Goal: Information Seeking & Learning: Learn about a topic

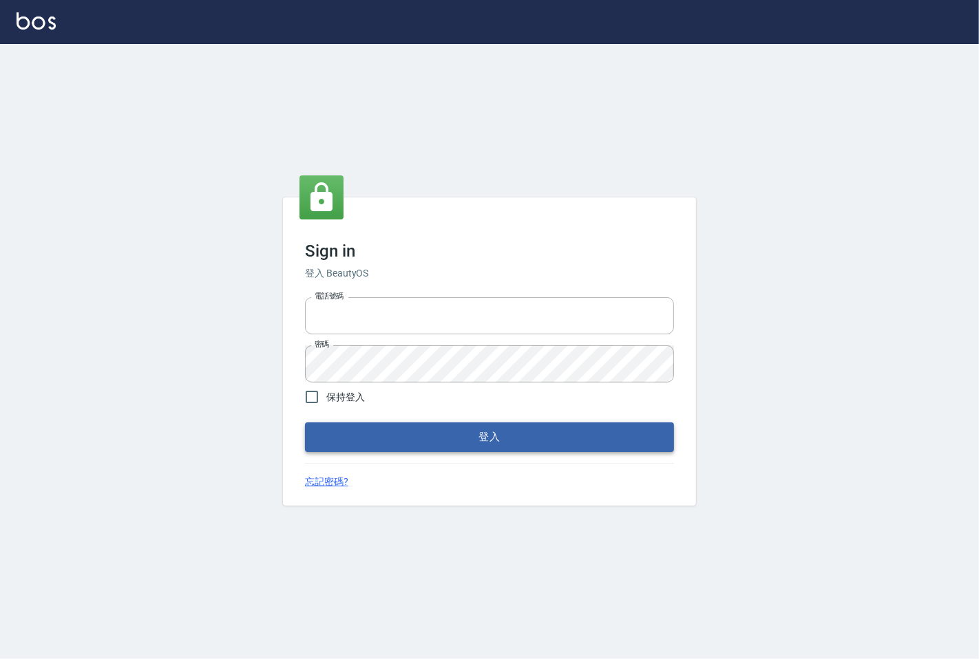
type input "25331148"
click at [401, 434] on button "登入" at bounding box center [489, 437] width 369 height 29
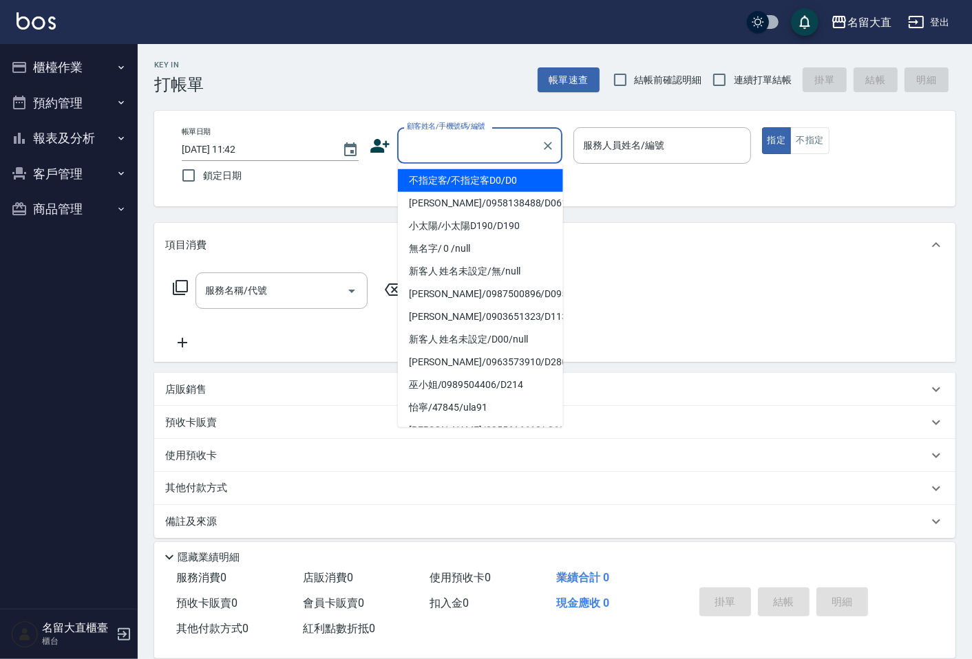
click at [451, 150] on input "顧客姓名/手機號碼/編號" at bounding box center [469, 146] width 132 height 24
click at [454, 189] on li "不指定客/不指定客D0/D0" at bounding box center [480, 180] width 165 height 23
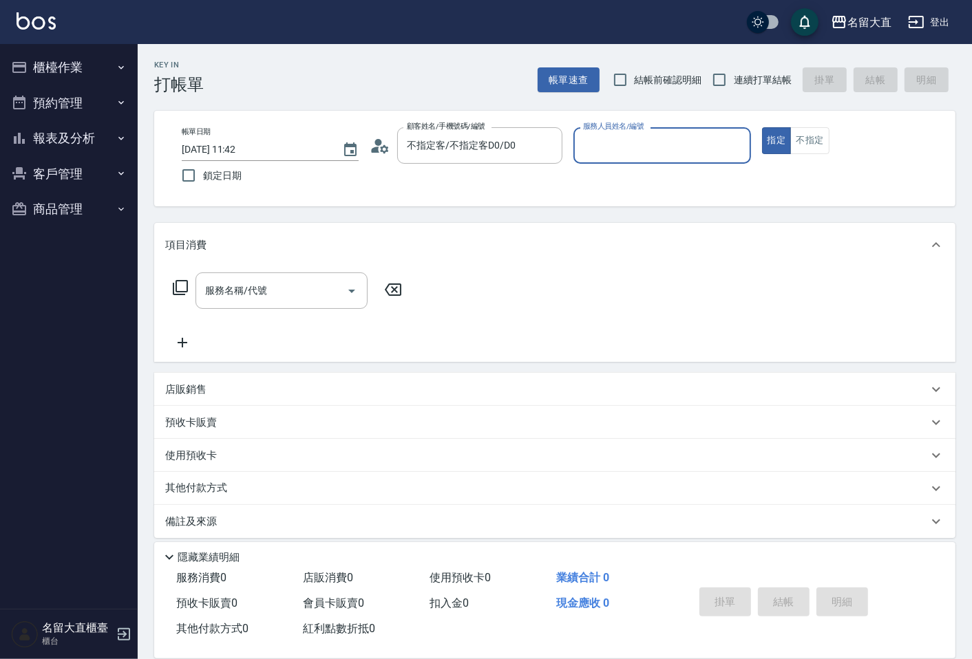
type input "不指定客/不指定客D0/D0"
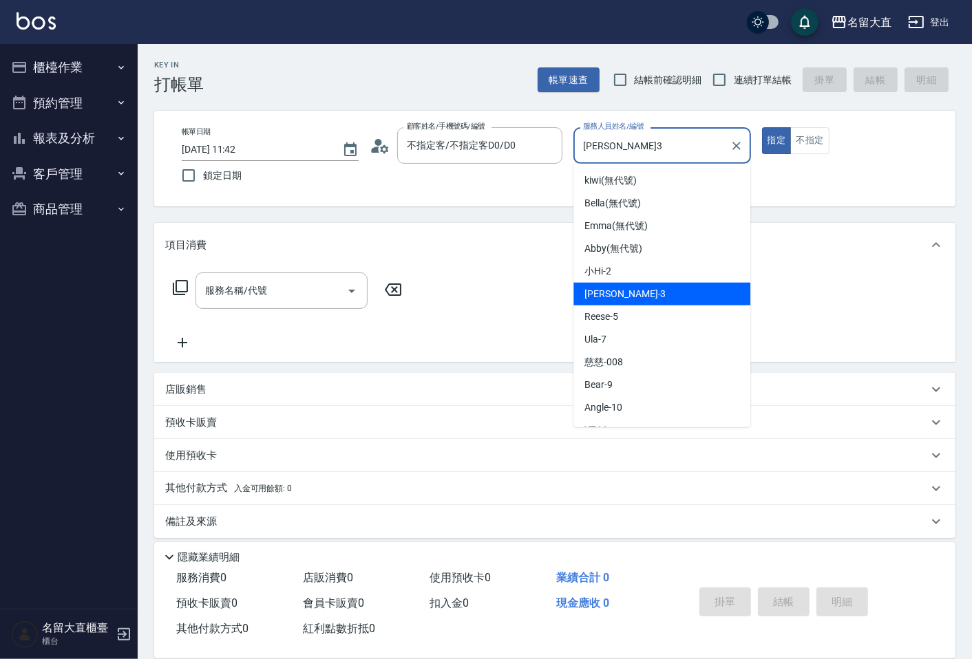
click at [615, 157] on input "[PERSON_NAME]3" at bounding box center [652, 146] width 144 height 24
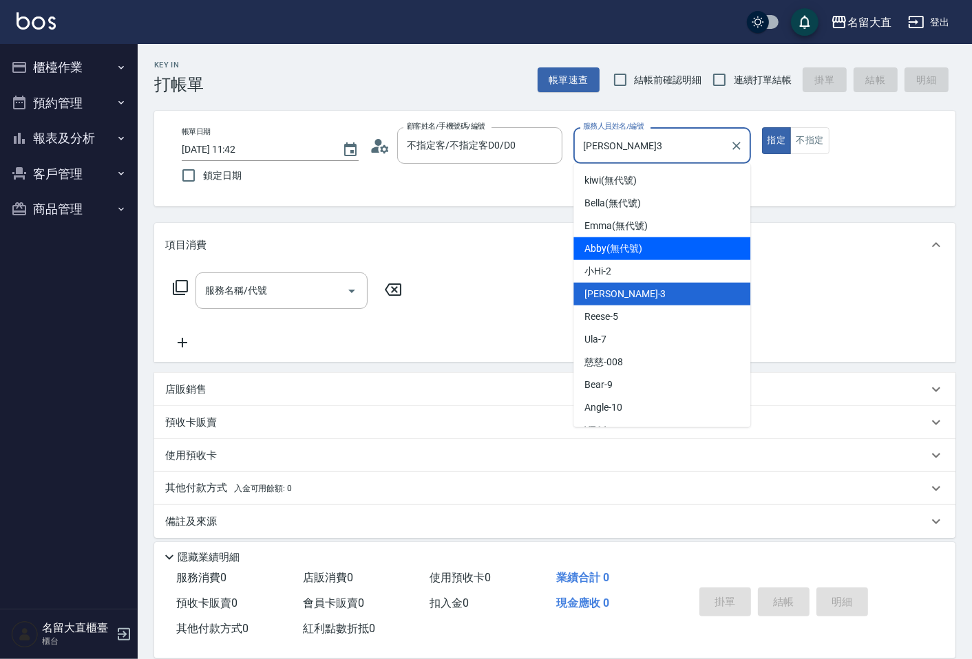
scroll to position [153, 0]
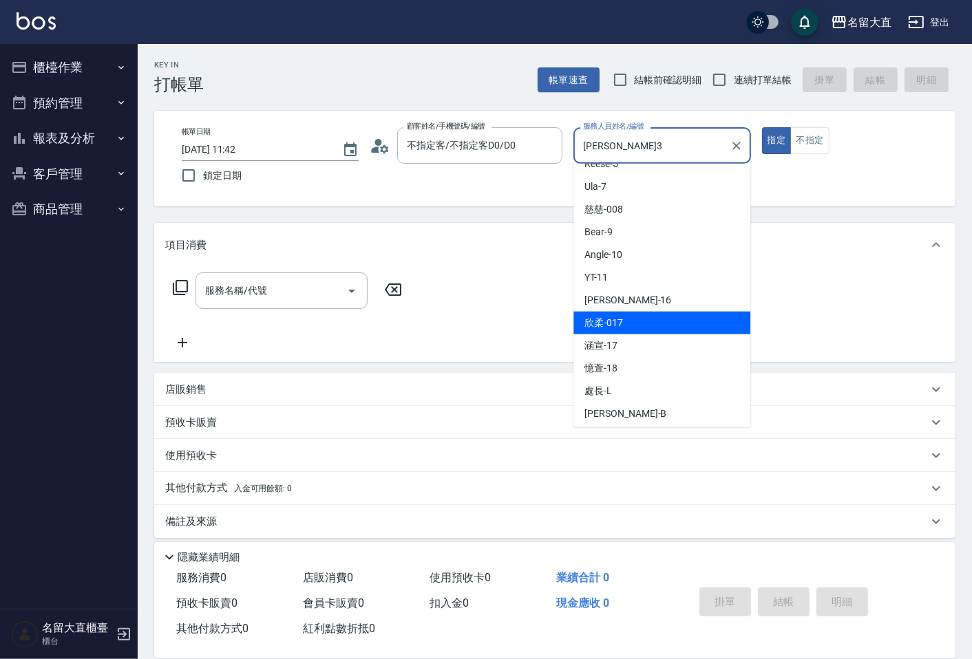
click at [659, 312] on div "欣柔 -017" at bounding box center [661, 323] width 177 height 23
type input "欣柔-017"
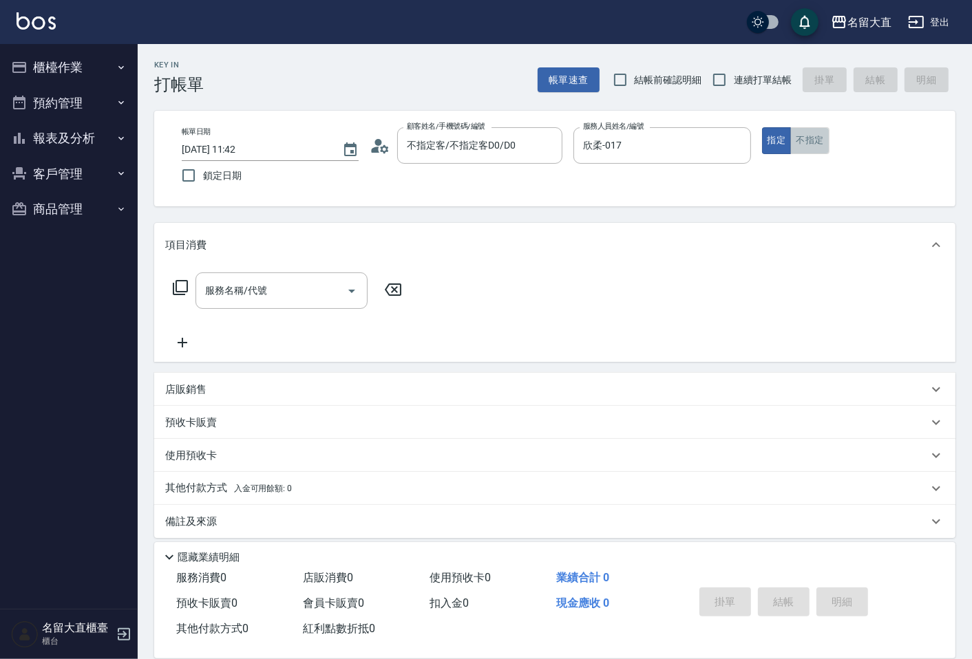
click at [801, 143] on button "不指定" at bounding box center [809, 140] width 39 height 27
click at [326, 298] on input "服務名稱/代號" at bounding box center [271, 291] width 139 height 24
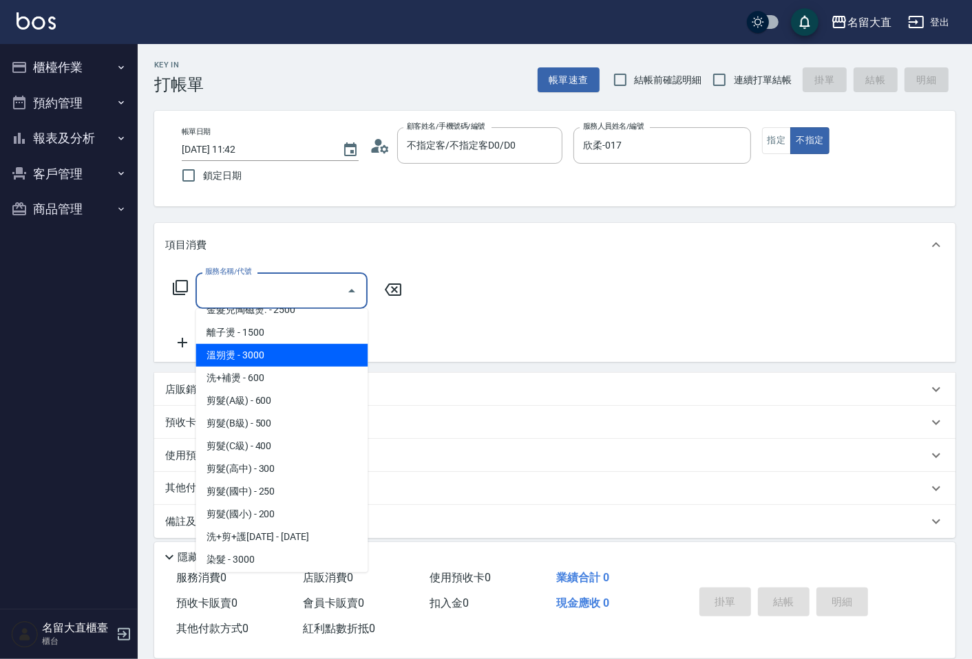
scroll to position [76, 0]
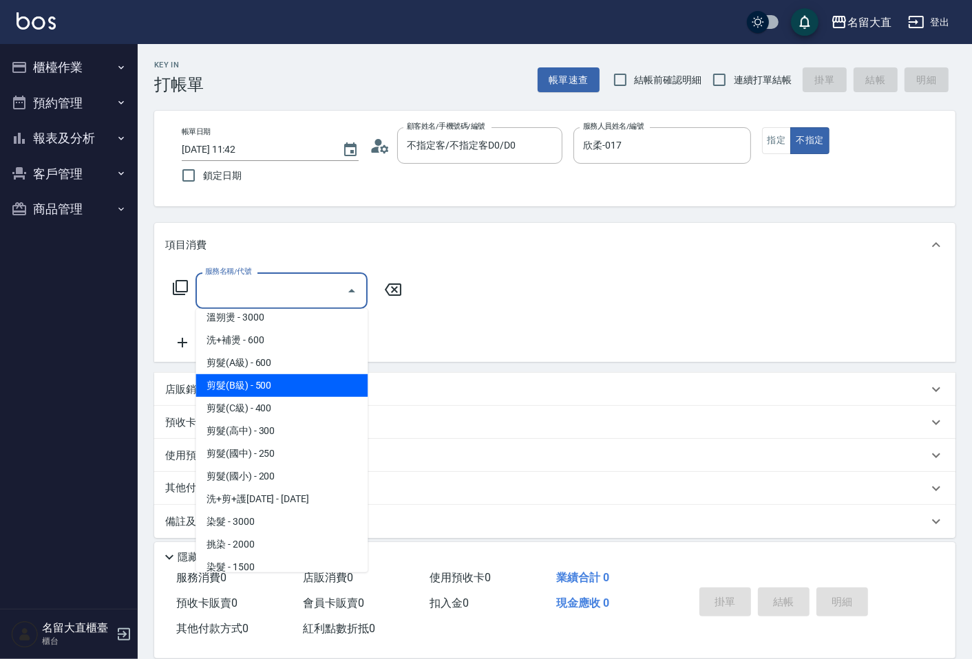
drag, startPoint x: 264, startPoint y: 384, endPoint x: 285, endPoint y: 363, distance: 30.2
click at [264, 383] on span "剪髮(B級) - 500" at bounding box center [281, 385] width 172 height 23
type input "剪髮(B級)(302)"
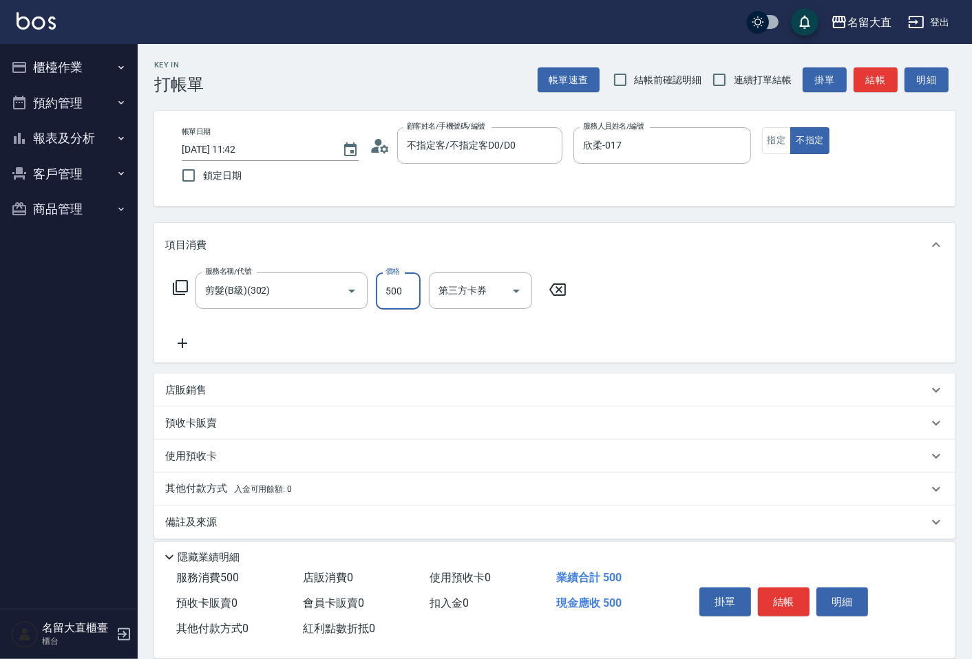
click at [399, 289] on input "500" at bounding box center [398, 291] width 45 height 37
type input "100"
click at [187, 344] on icon at bounding box center [182, 343] width 34 height 17
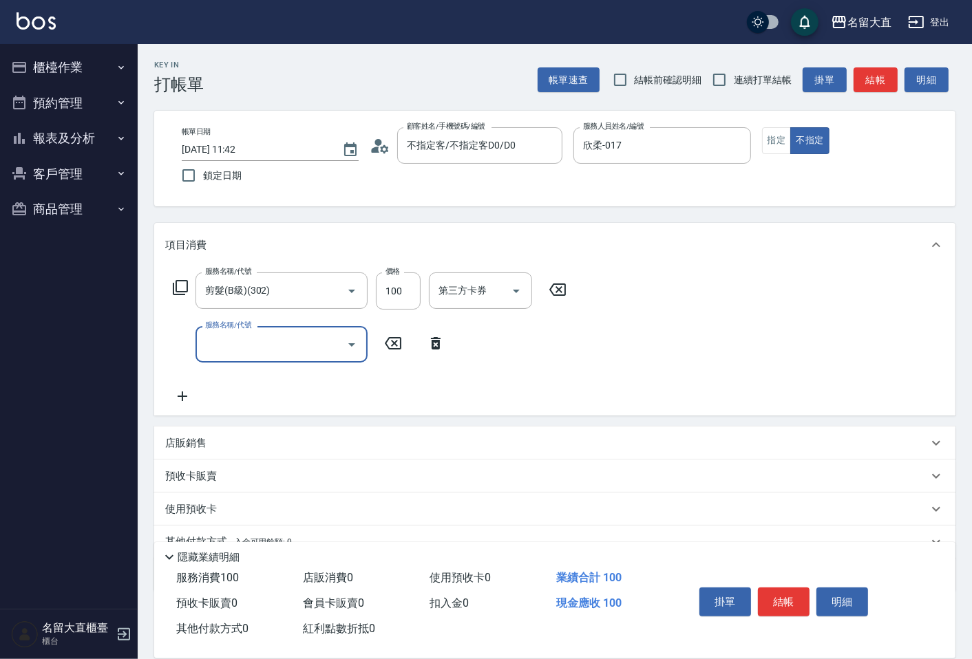
click at [214, 345] on input "服務名稱/代號" at bounding box center [271, 344] width 139 height 24
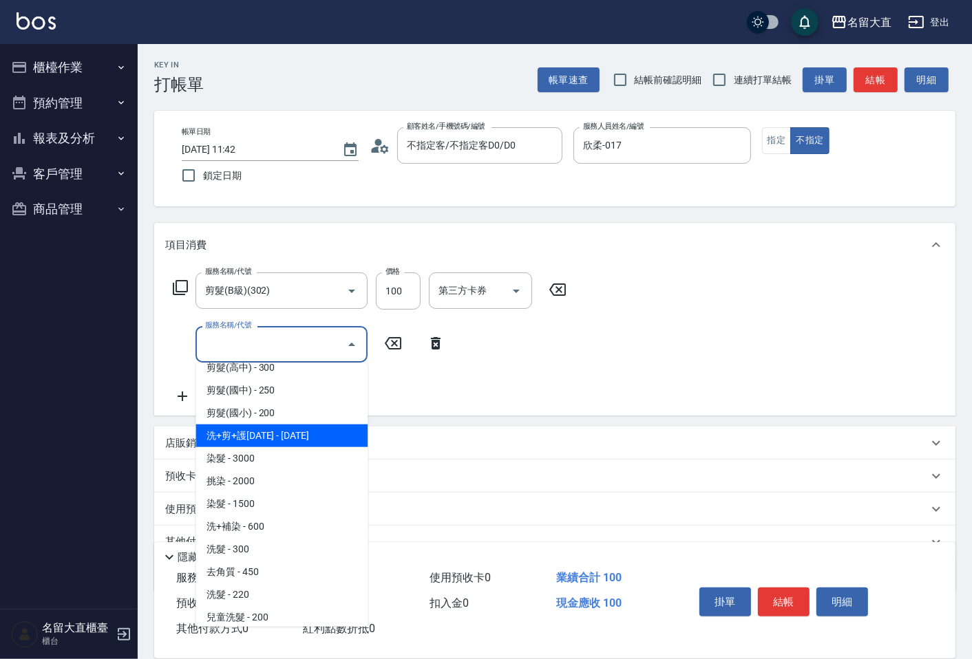
scroll to position [229, 0]
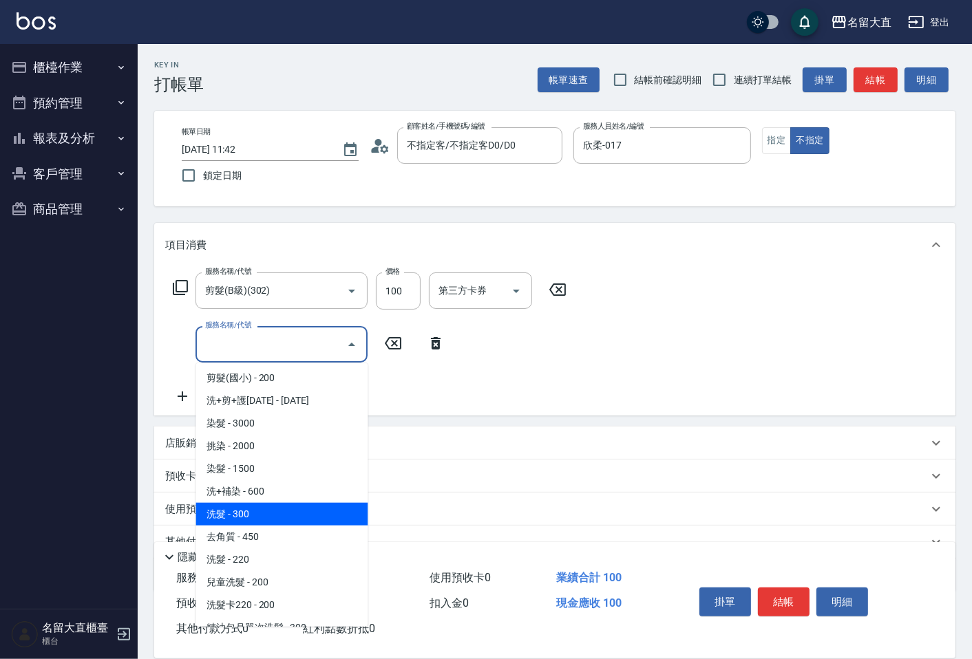
click at [257, 508] on span "洗髮 - 300" at bounding box center [281, 514] width 172 height 23
type input "洗髮(500)"
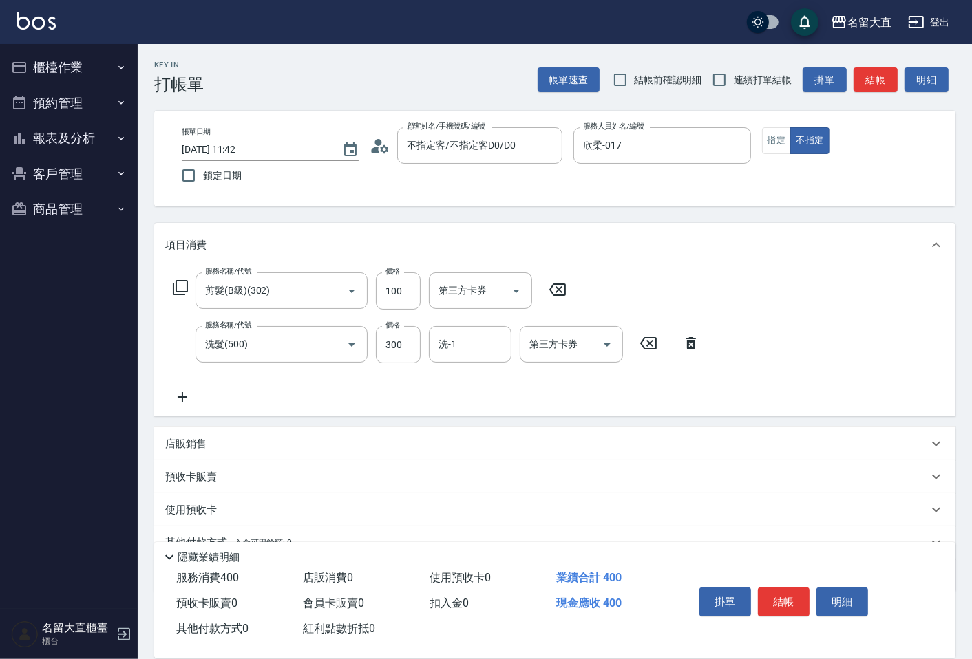
click at [179, 396] on icon at bounding box center [183, 397] width 10 height 10
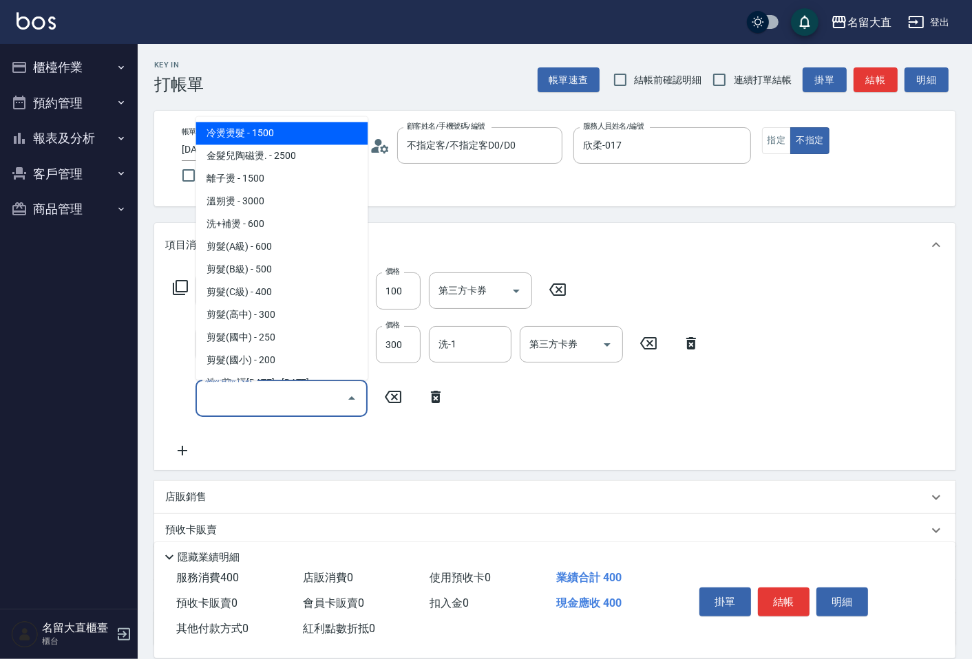
click at [221, 395] on input "服務名稱/代號" at bounding box center [271, 398] width 139 height 24
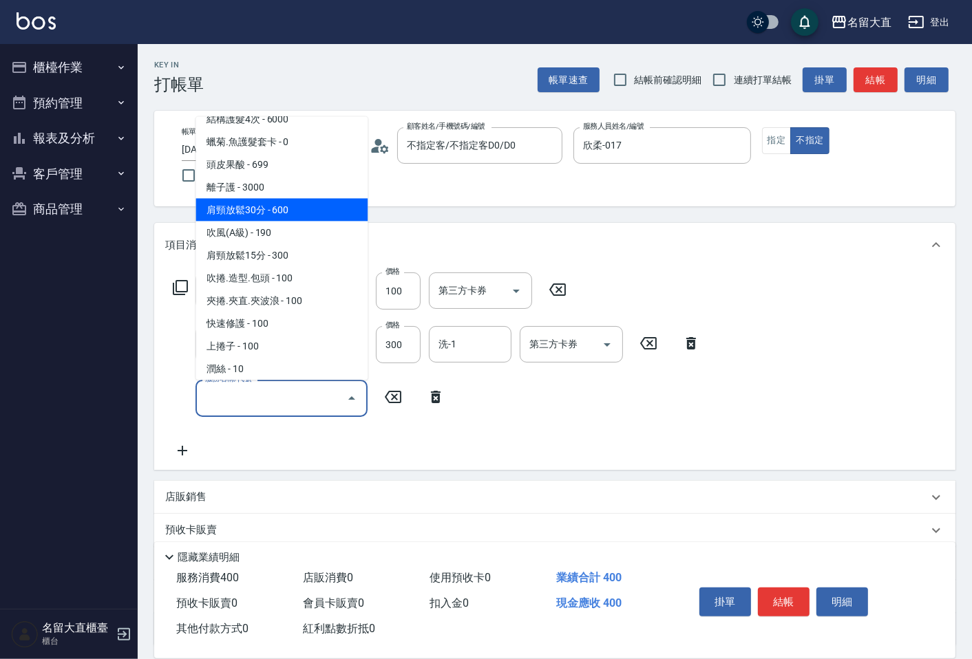
scroll to position [1147, 0]
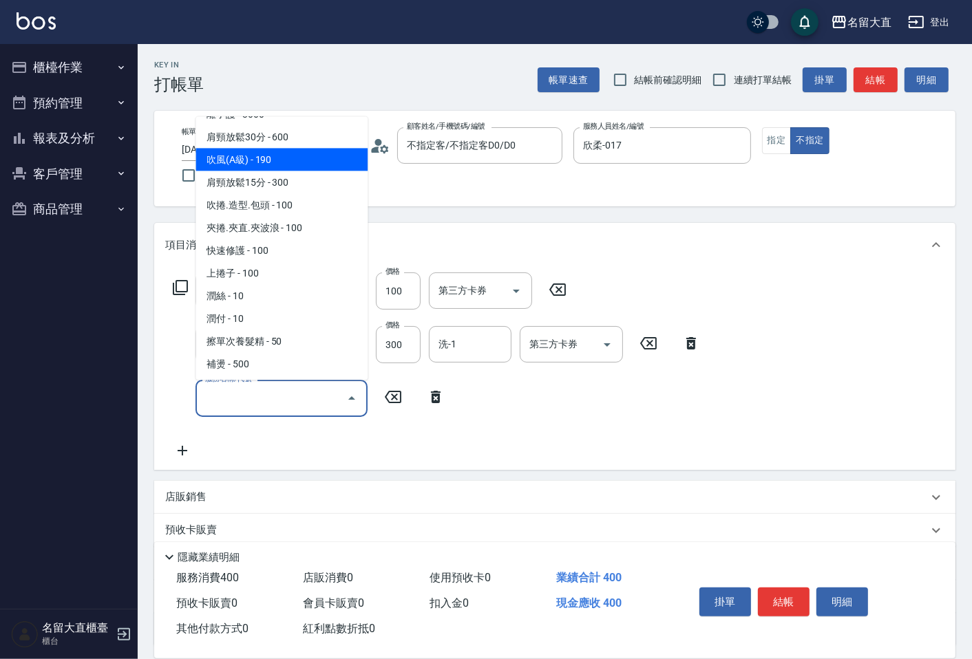
click at [258, 284] on span "潤絲 - 10" at bounding box center [281, 295] width 172 height 23
type input "潤絲(802)"
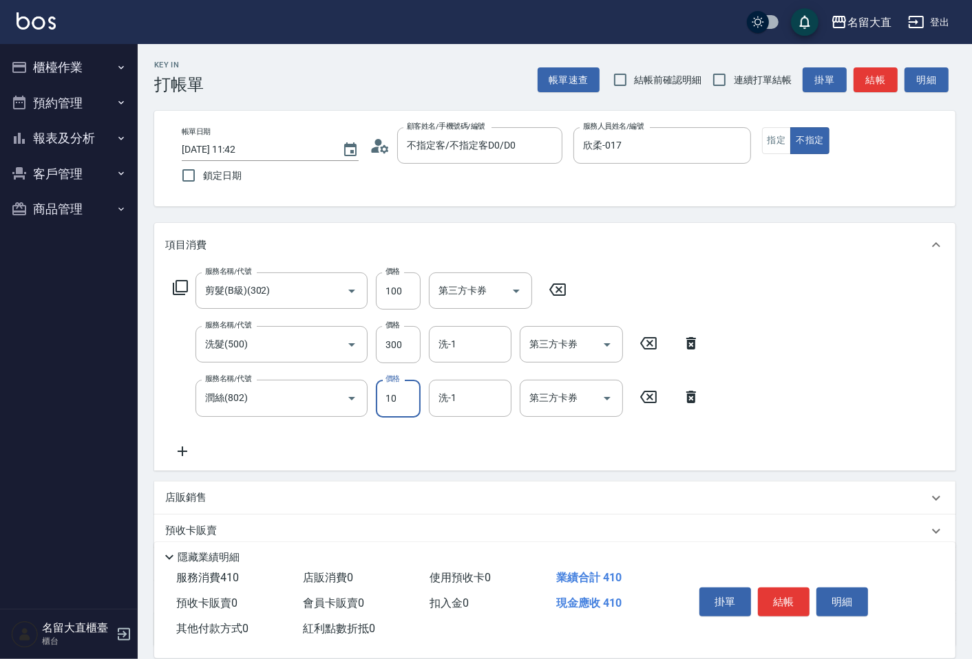
click at [402, 397] on input "10" at bounding box center [398, 398] width 45 height 37
type input "20"
click at [773, 600] on button "結帳" at bounding box center [784, 602] width 52 height 29
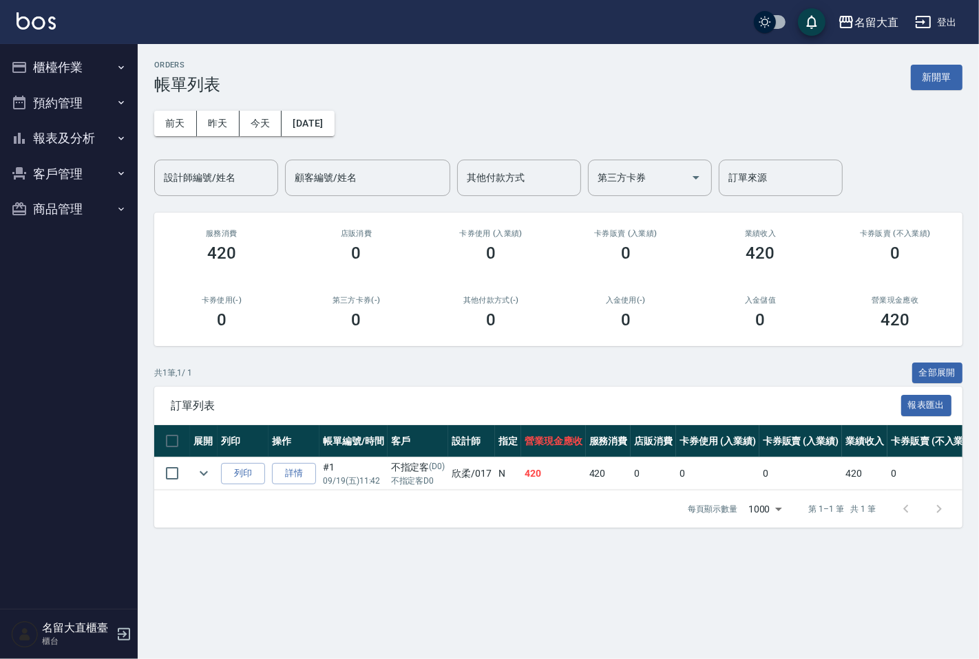
click at [58, 62] on button "櫃檯作業" at bounding box center [69, 68] width 127 height 36
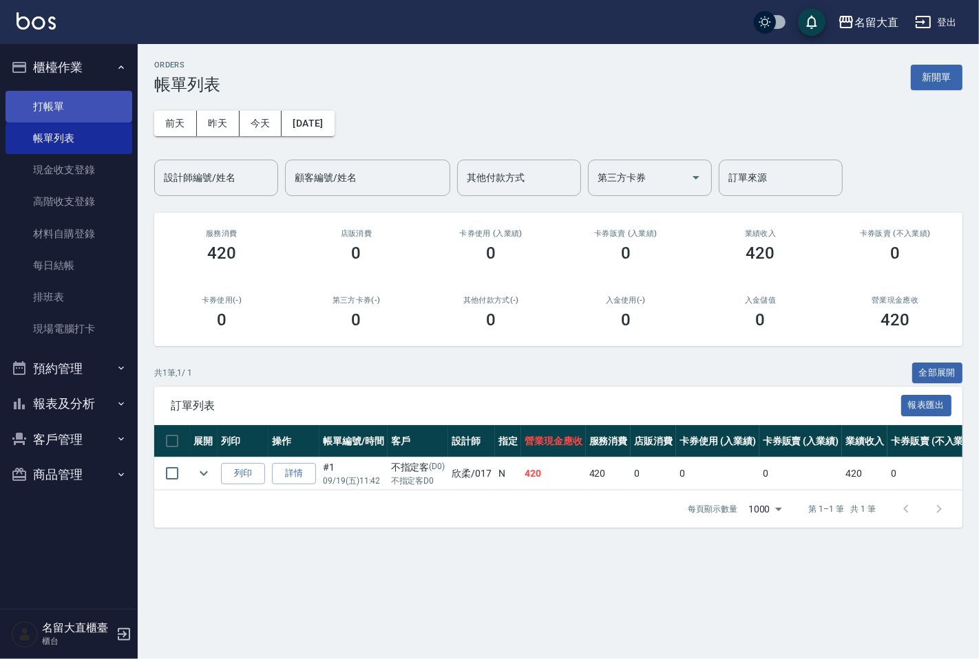
click at [77, 107] on link "打帳單" at bounding box center [69, 107] width 127 height 32
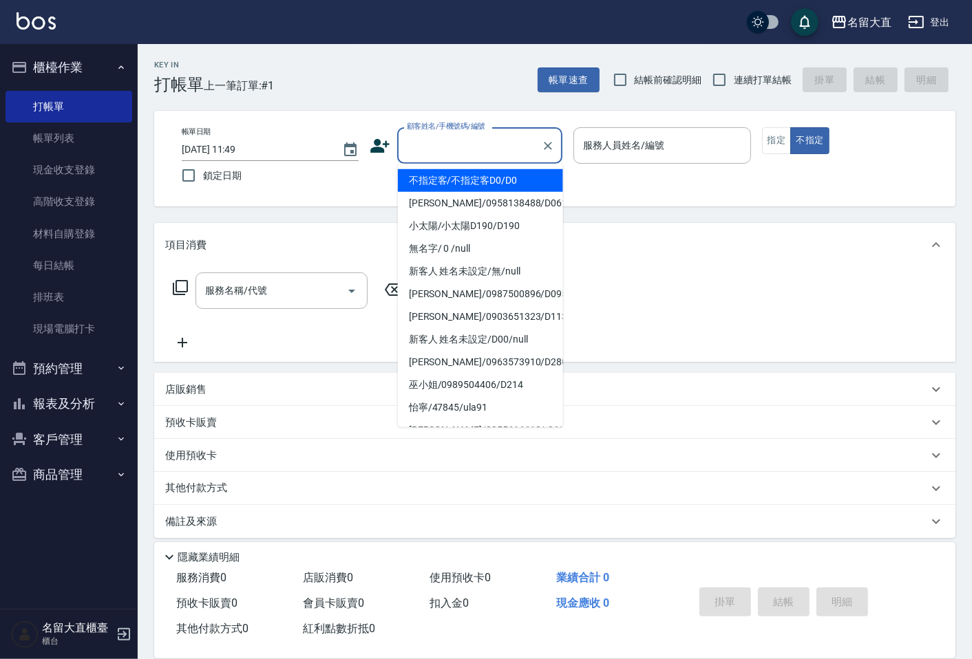
click at [503, 143] on input "顧客姓名/手機號碼/編號" at bounding box center [469, 146] width 132 height 24
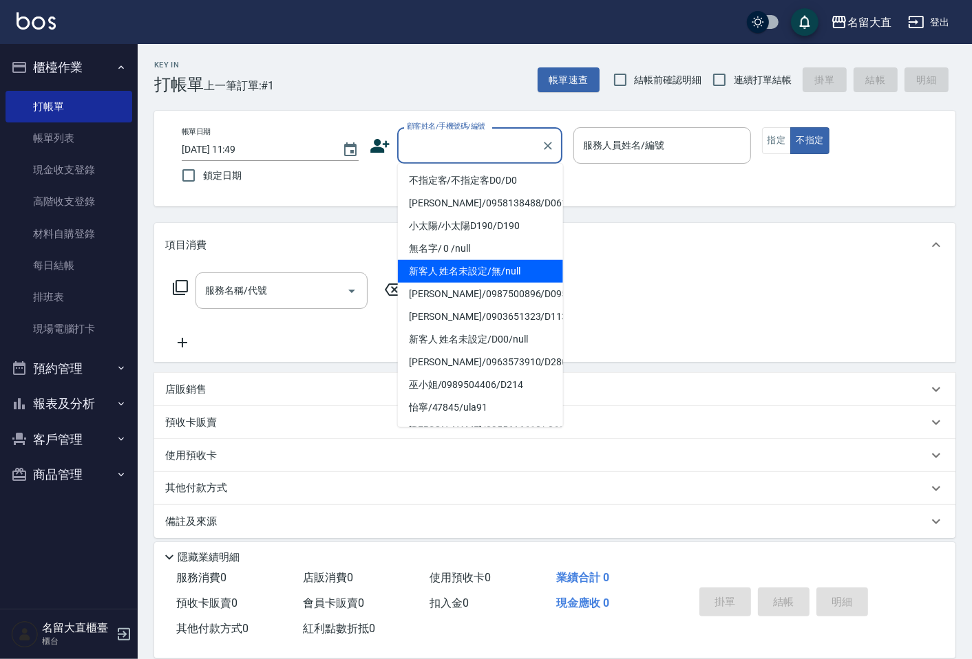
click at [478, 260] on li "新客人 姓名未設定/無/null" at bounding box center [480, 271] width 165 height 23
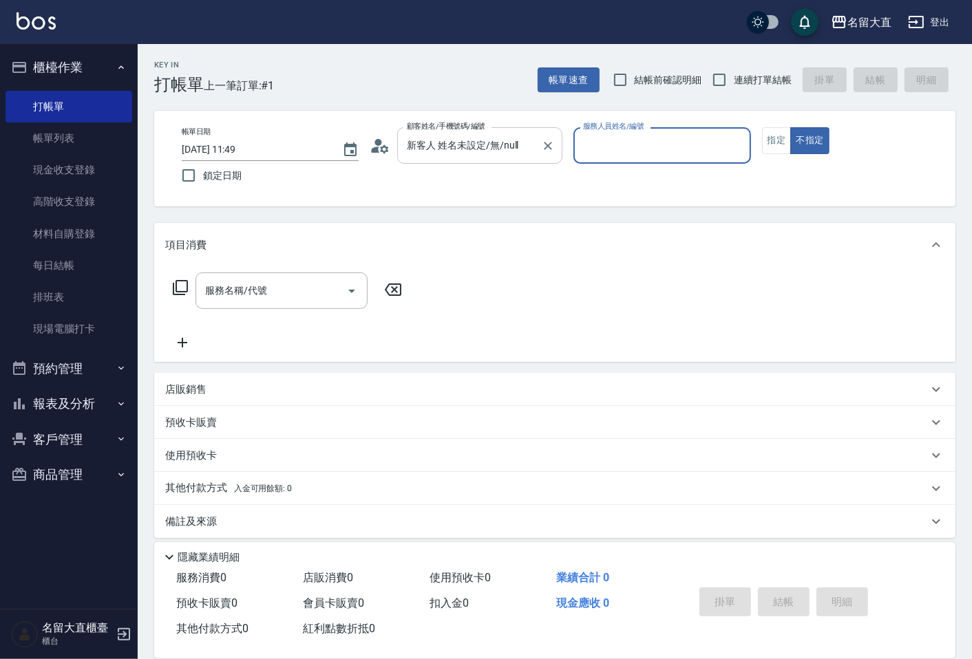
click at [490, 150] on input "新客人 姓名未設定/無/null" at bounding box center [469, 146] width 132 height 24
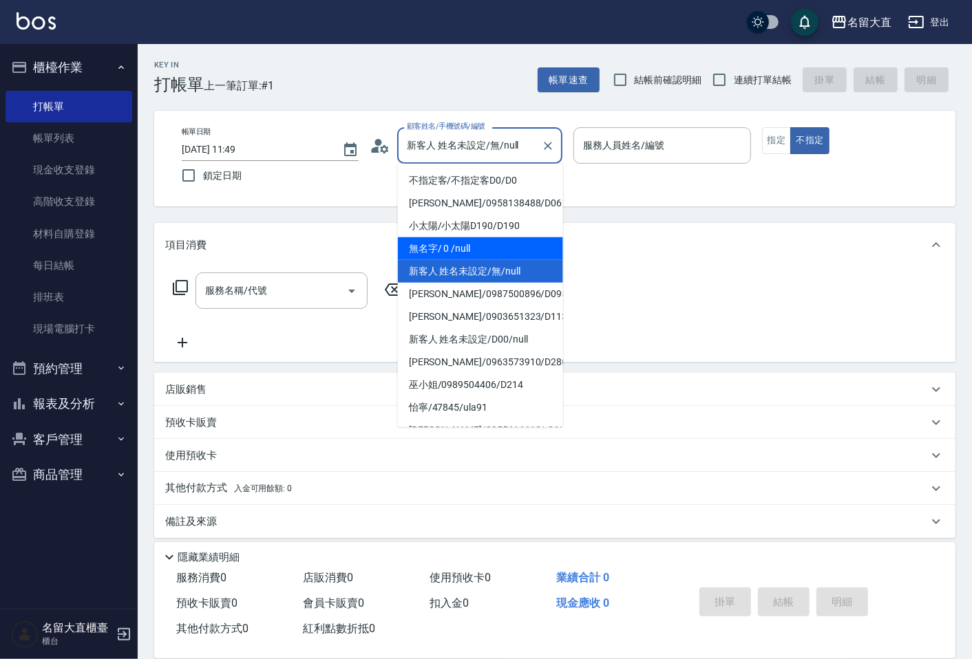
click at [493, 256] on li "無名字/ 0 /null" at bounding box center [480, 248] width 165 height 23
type input "無名字/ 0 /null"
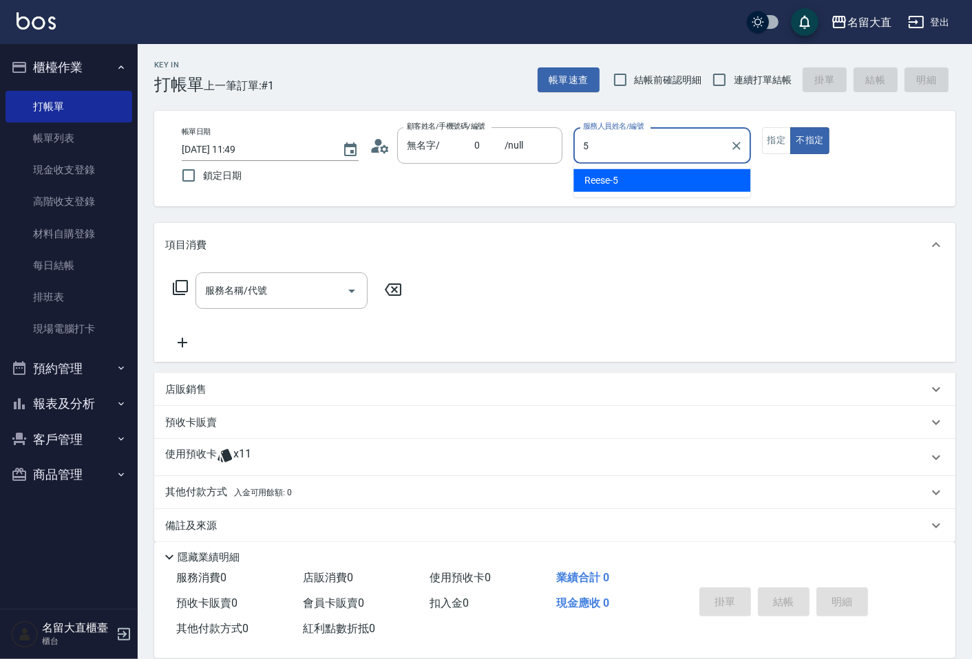
type input "Reese-5"
type button "false"
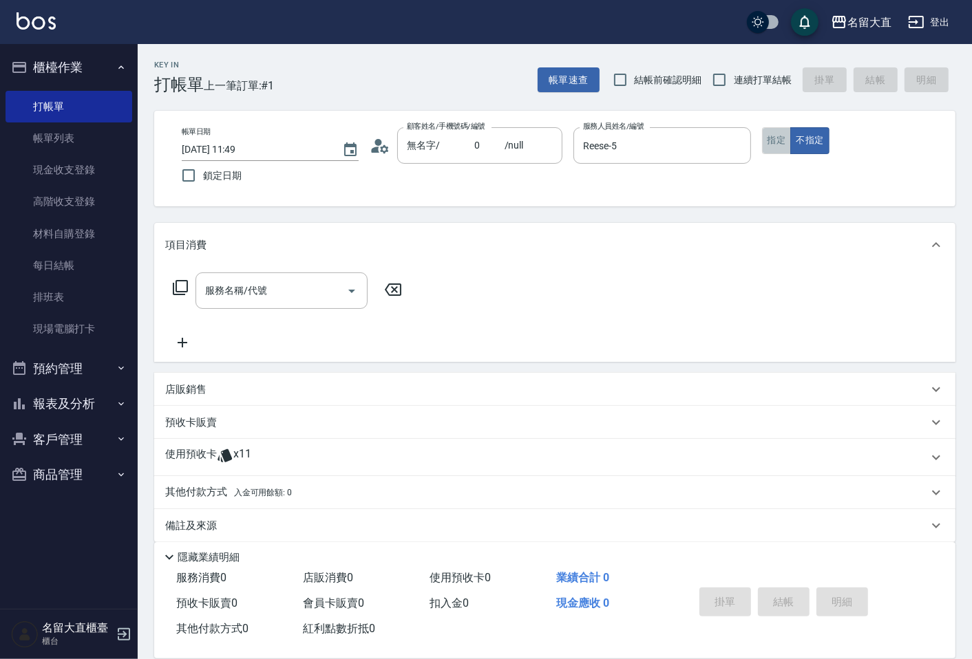
click at [767, 139] on button "指定" at bounding box center [777, 140] width 30 height 27
click at [712, 79] on input "連續打單結帳" at bounding box center [719, 79] width 29 height 29
checkbox input "true"
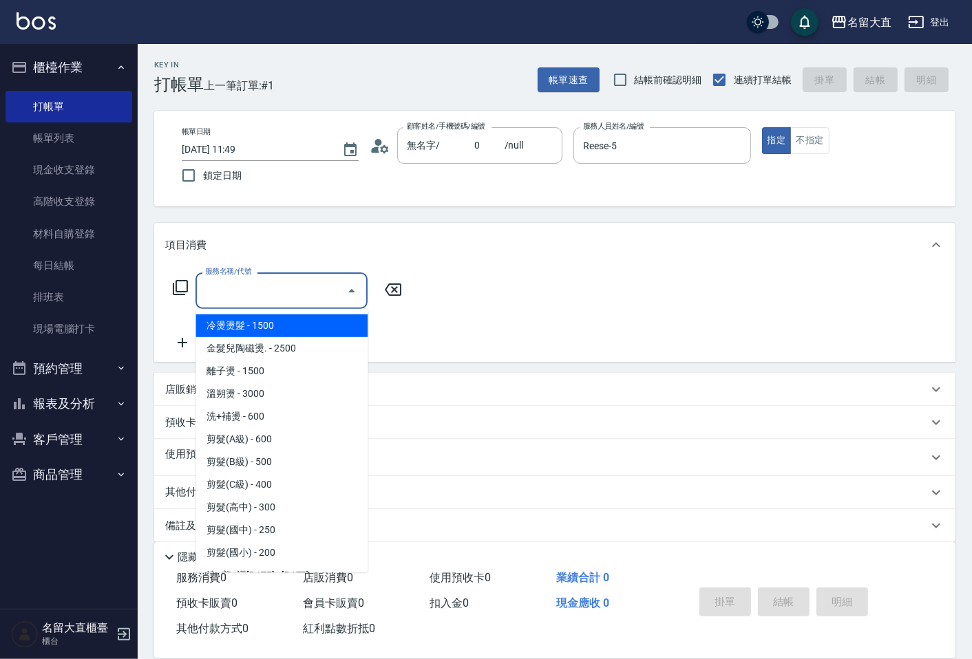
click at [319, 299] on input "服務名稱/代號" at bounding box center [271, 291] width 139 height 24
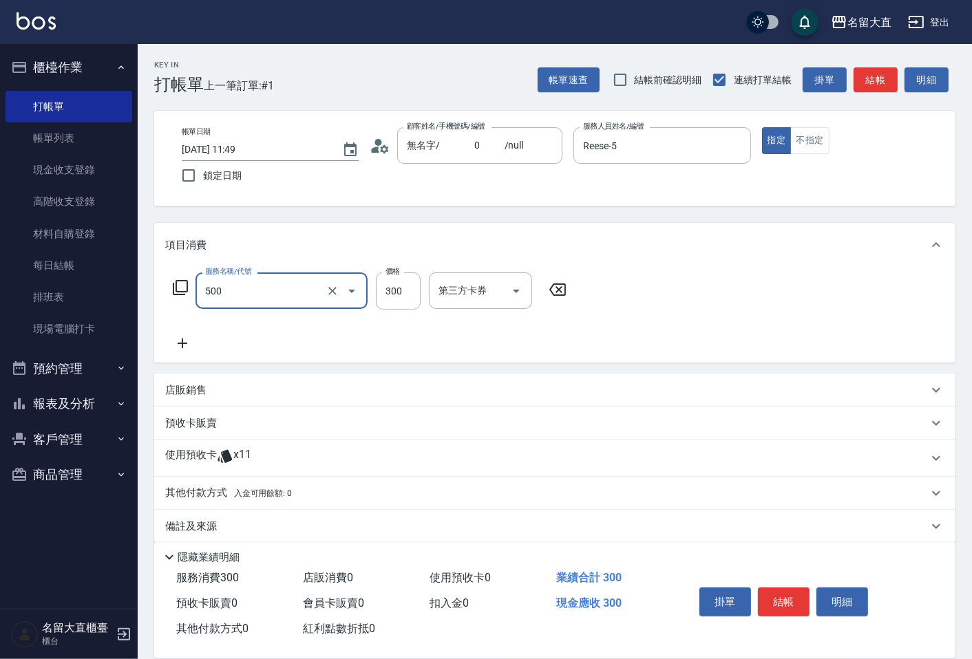
type input "洗髮(500)"
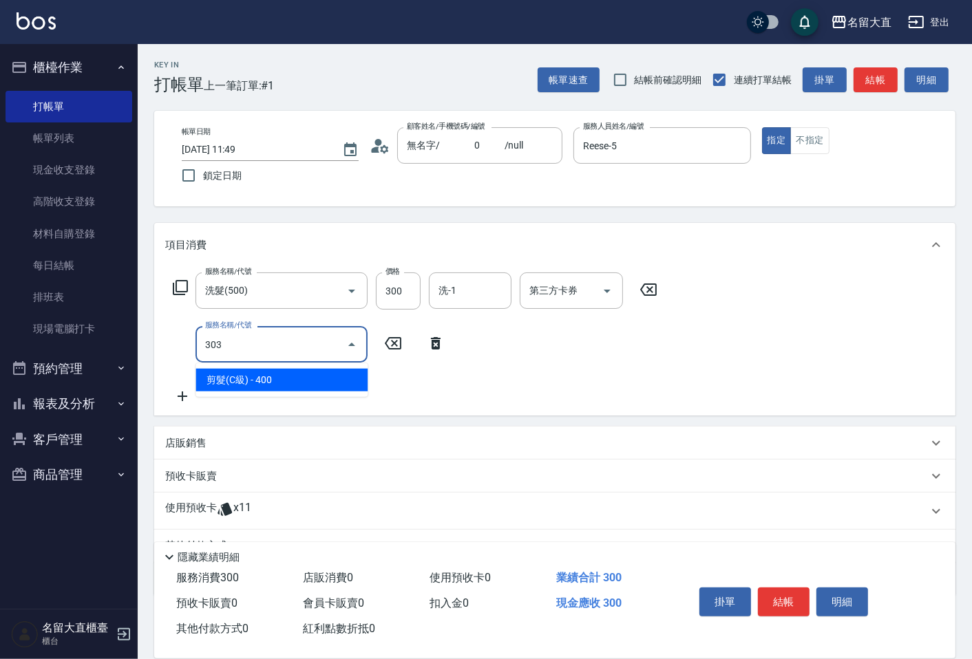
type input "剪髮(C級)(303)"
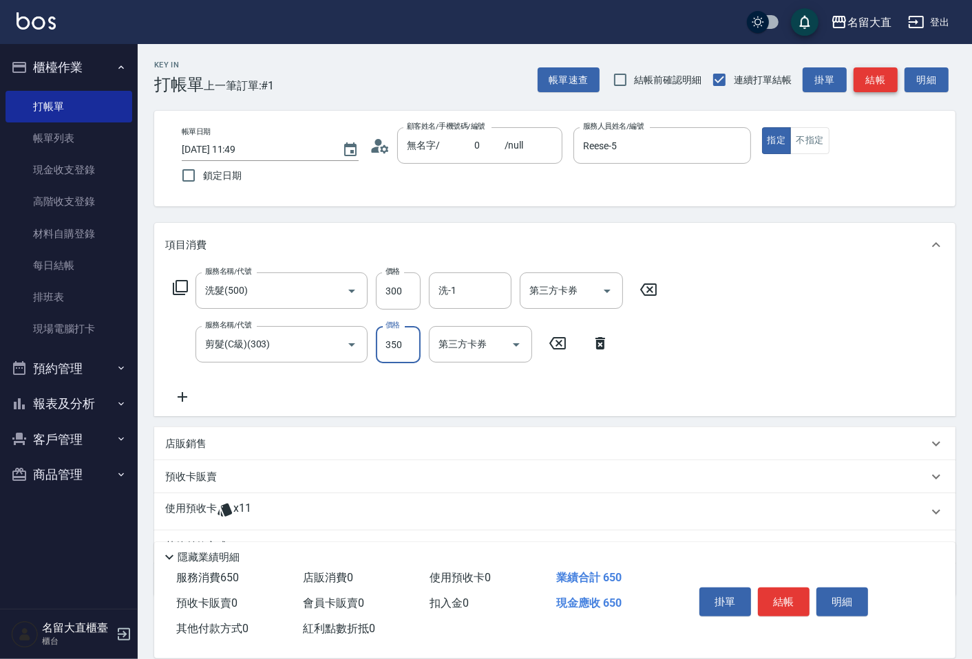
type input "350"
click at [882, 80] on button "結帳" at bounding box center [875, 79] width 44 height 25
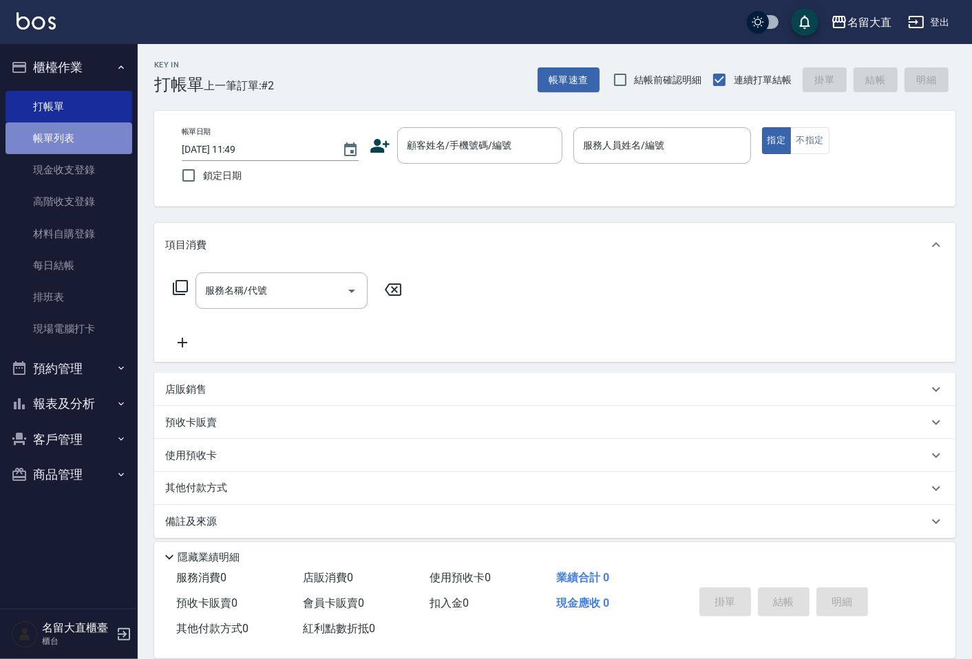
click at [101, 138] on link "帳單列表" at bounding box center [69, 139] width 127 height 32
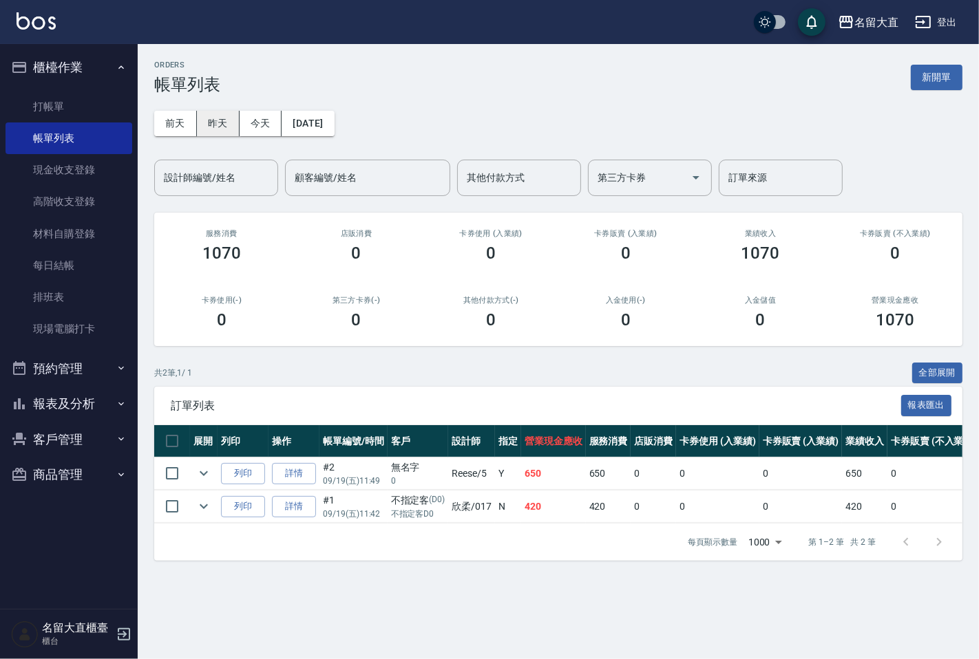
click at [222, 125] on button "昨天" at bounding box center [218, 123] width 43 height 25
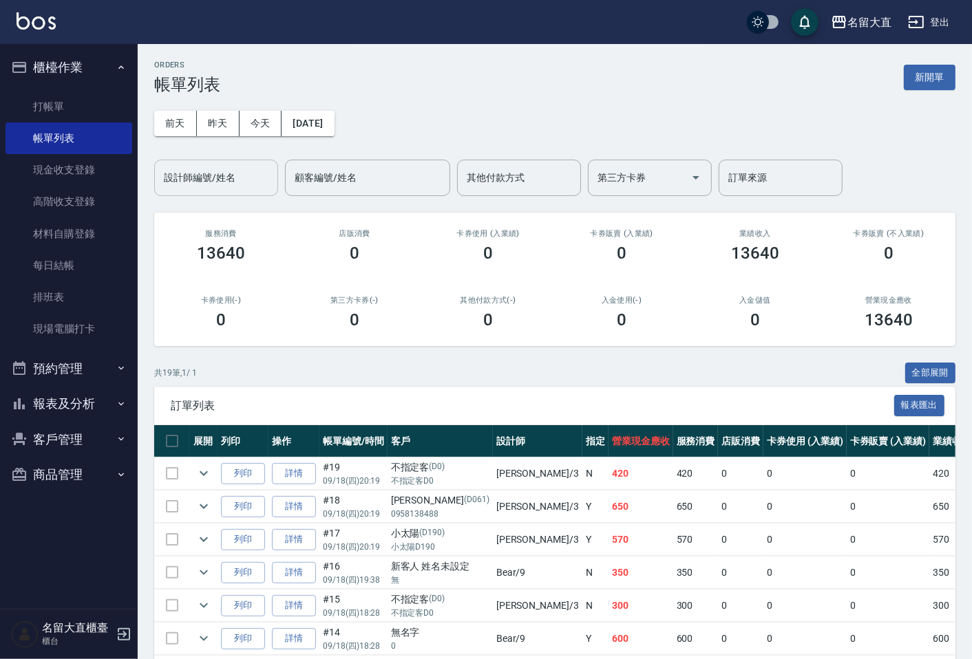
click at [232, 182] on input "設計師編號/姓名" at bounding box center [216, 178] width 112 height 24
type input "[PERSON_NAME]3"
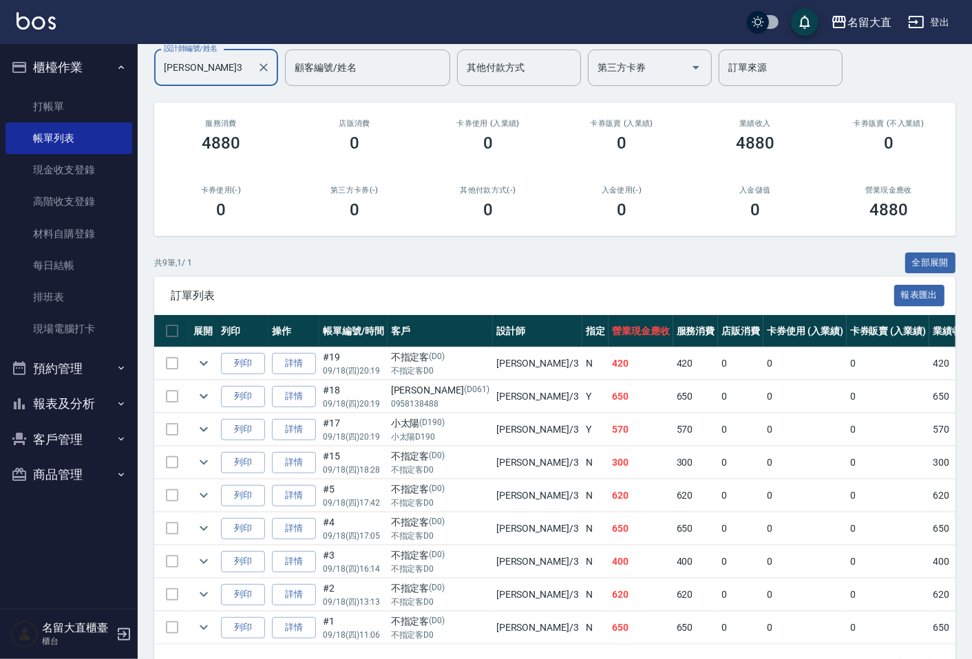
scroll to position [85, 0]
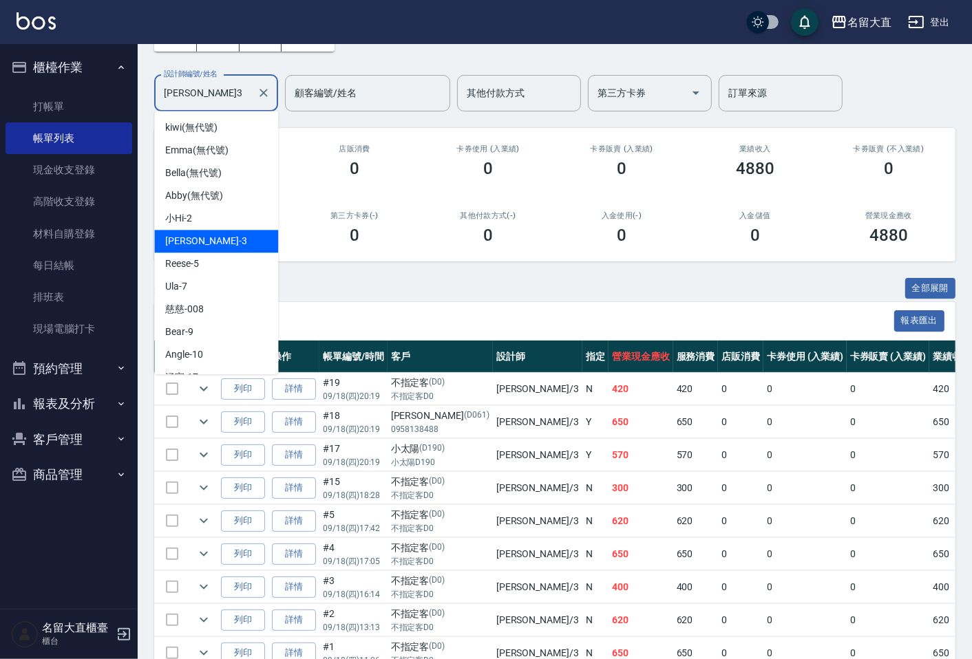
drag, startPoint x: 229, startPoint y: 98, endPoint x: 156, endPoint y: 100, distance: 73.0
click at [156, 100] on div "[PERSON_NAME]3 設計師編號/姓名" at bounding box center [216, 93] width 124 height 36
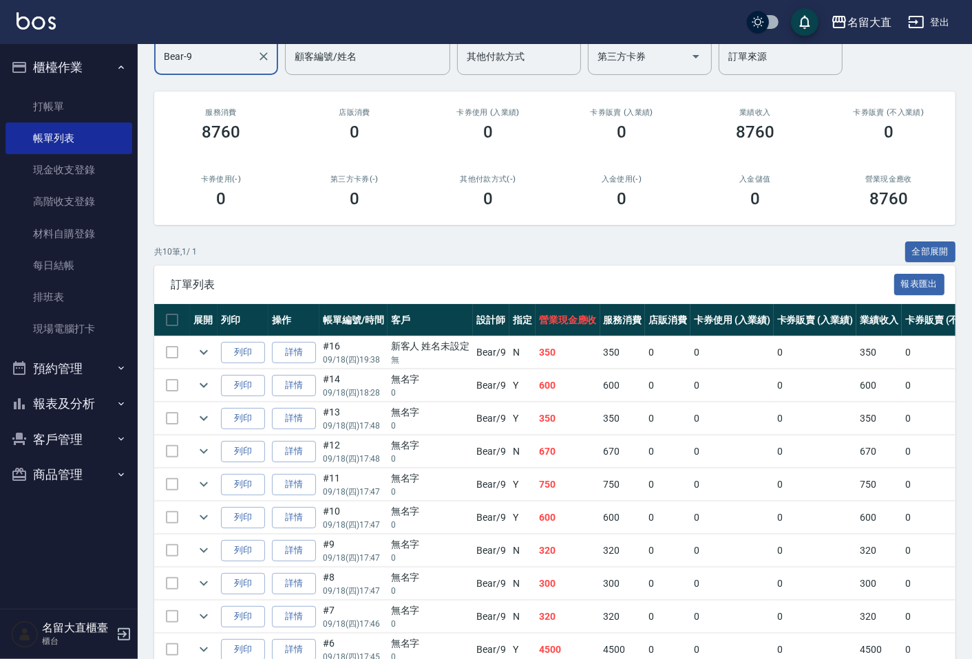
scroll to position [42, 0]
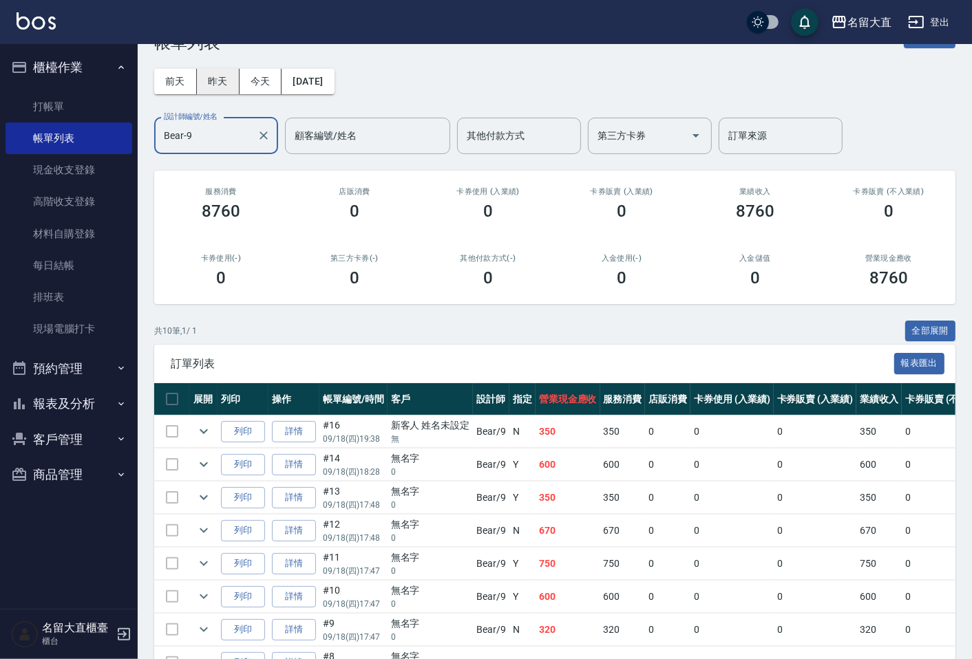
type input "Bear-9"
click at [229, 87] on button "昨天" at bounding box center [218, 81] width 43 height 25
click at [176, 81] on button "前天" at bounding box center [175, 81] width 43 height 25
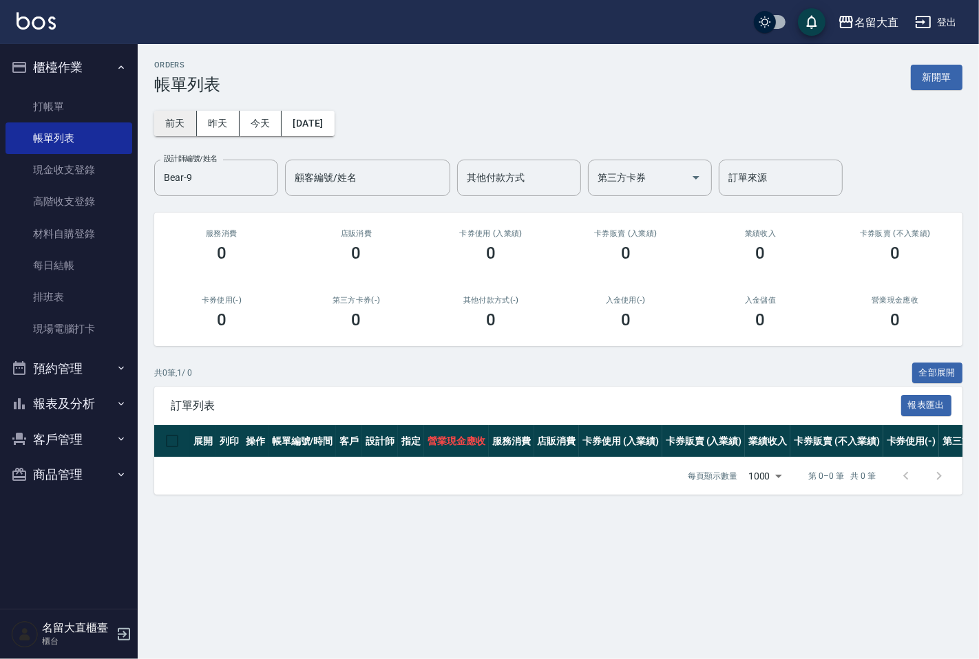
click at [180, 119] on button "前天" at bounding box center [175, 123] width 43 height 25
drag, startPoint x: 271, startPoint y: 157, endPoint x: 262, endPoint y: 167, distance: 14.1
click at [271, 158] on div "[DATE] [DATE] [DATE] [DATE] 設計師編號/姓名 Bear-9 設計師編號/姓名 顧客編號/姓名 顧客編號/姓名 其他付款方式 其他付…" at bounding box center [558, 145] width 808 height 102
drag, startPoint x: 255, startPoint y: 175, endPoint x: 149, endPoint y: 202, distance: 108.9
click at [149, 202] on div "ORDERS 帳單列表 新開單 [DATE] [DATE] [DATE] [DATE] 設計師編號/姓名 Bear-9 設計師編號/姓名 顧客編號/姓名 顧客…" at bounding box center [558, 277] width 841 height 467
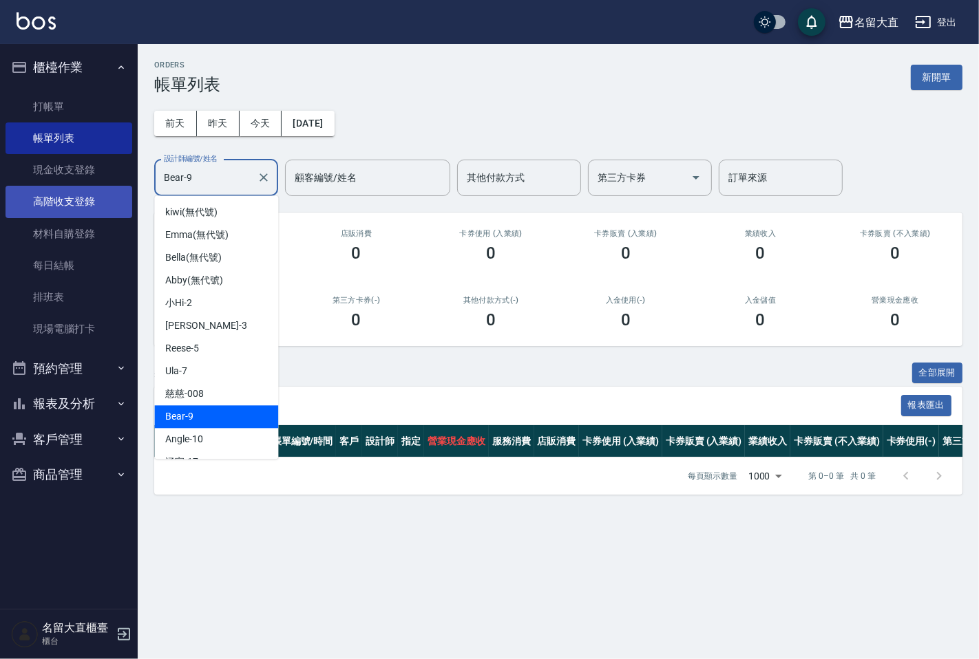
drag, startPoint x: 201, startPoint y: 183, endPoint x: 127, endPoint y: 195, distance: 75.3
click at [127, 195] on div "名留大直 登出 櫃檯作業 打帳單 帳單列表 現金收支登錄 高階收支登錄 材料自購登錄 每日結帳 排班表 現場電腦打卡 預約管理 預約管理 單日預約紀錄 單週預…" at bounding box center [489, 329] width 979 height 659
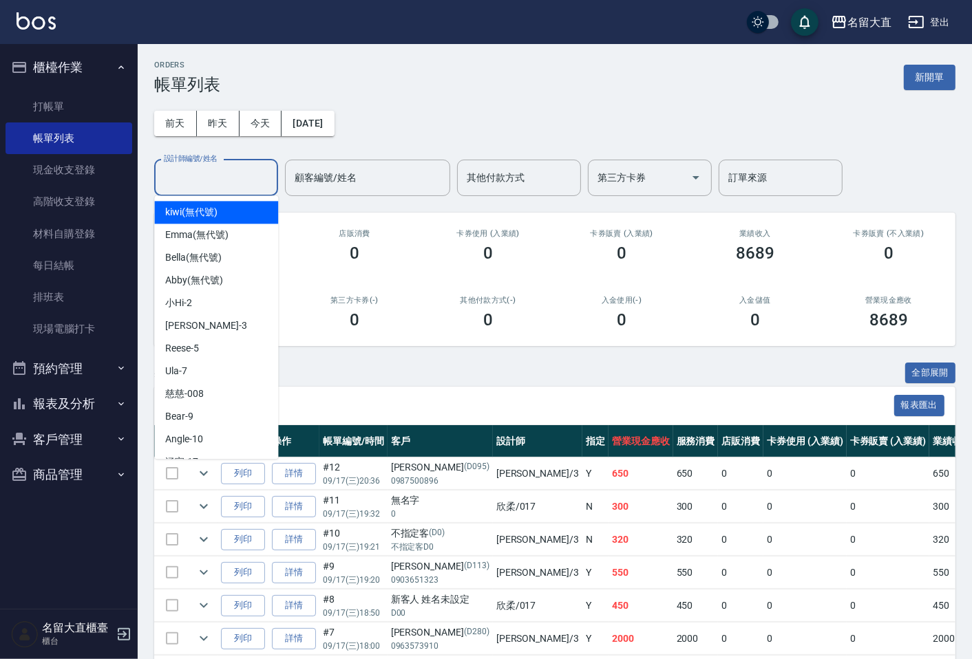
click at [659, 367] on div "共 12 筆, 1 / 1 全部展開" at bounding box center [554, 373] width 801 height 21
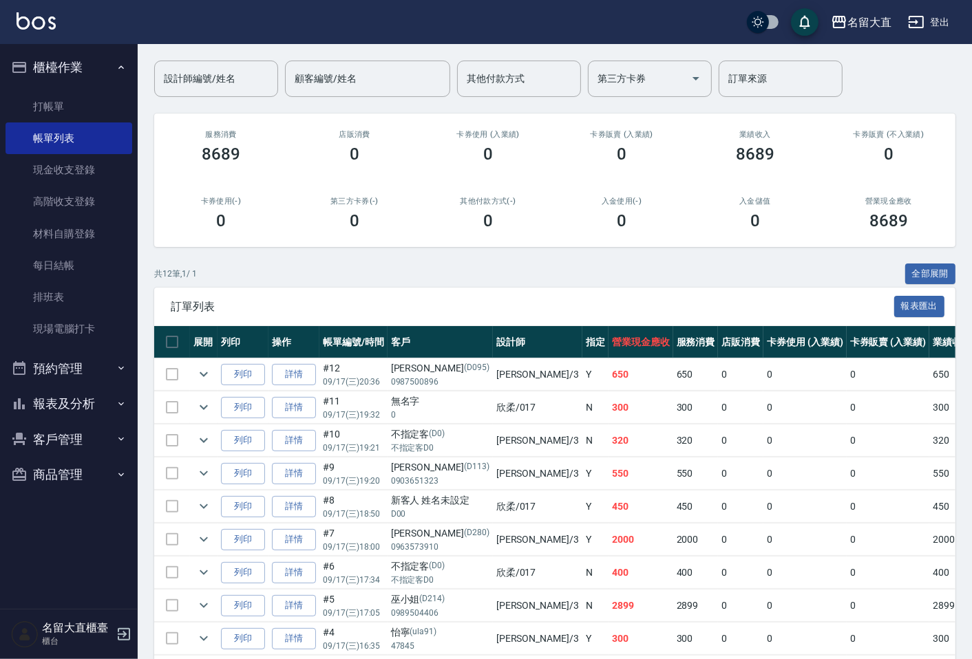
scroll to position [76, 0]
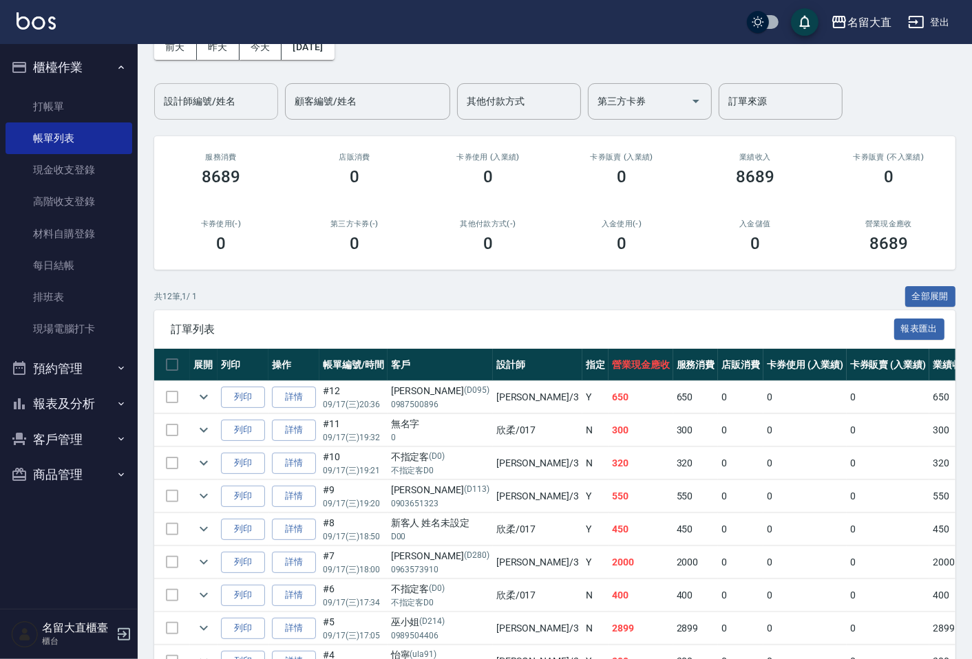
click at [211, 107] on input "設計師編號/姓名" at bounding box center [216, 101] width 112 height 24
type input "[PERSON_NAME]3"
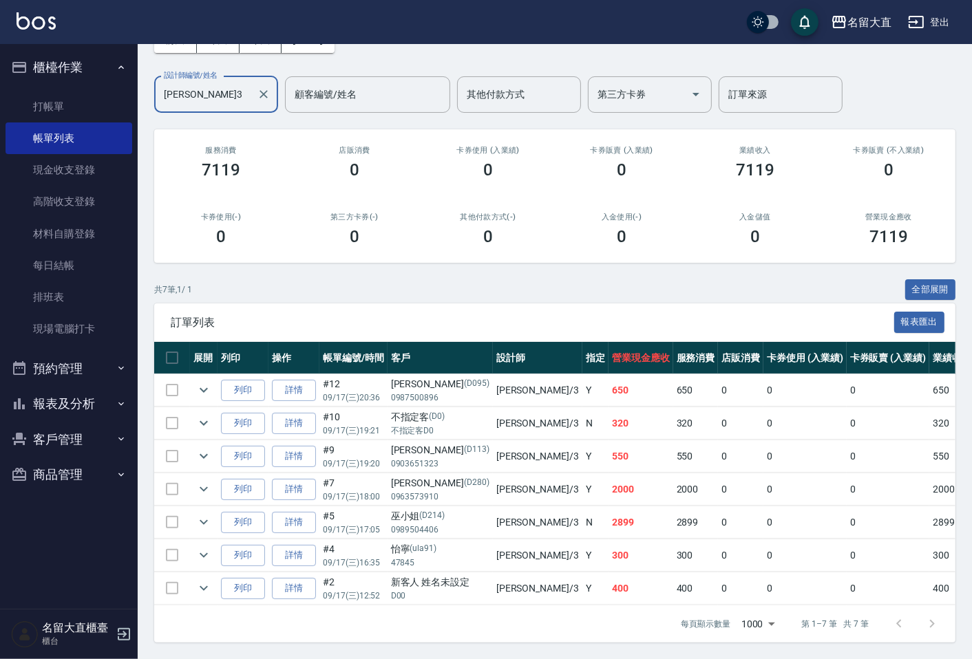
scroll to position [95, 0]
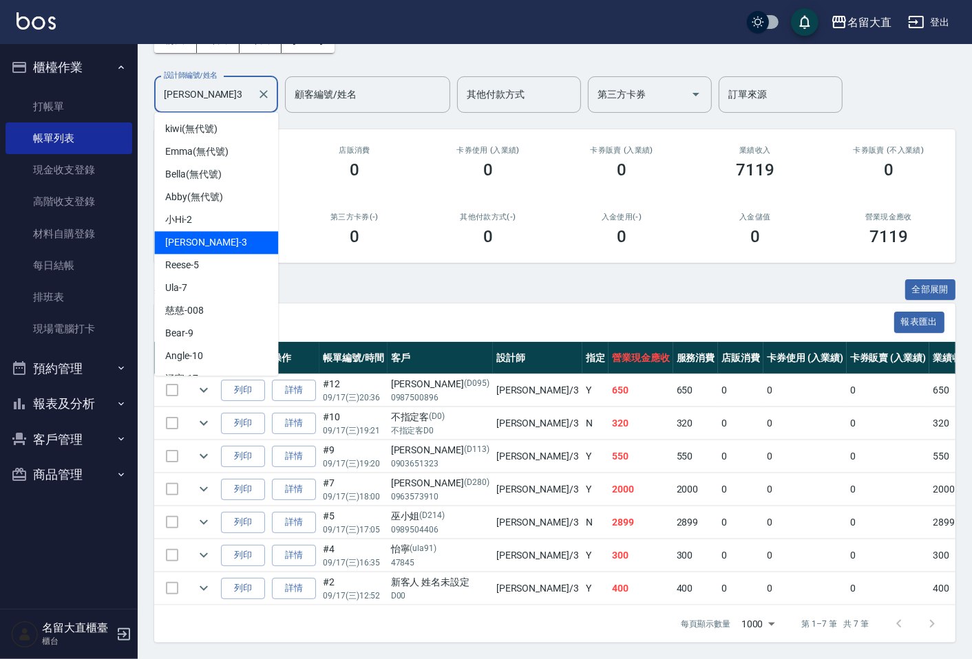
drag, startPoint x: 224, startPoint y: 77, endPoint x: 134, endPoint y: 90, distance: 91.1
click at [134, 90] on div "名留大直 登出 櫃檯作業 打帳單 帳單列表 現金收支登錄 高階收支登錄 材料自購登錄 每日結帳 排班表 現場電腦打卡 預約管理 預約管理 單日預約紀錄 單週預…" at bounding box center [486, 288] width 972 height 743
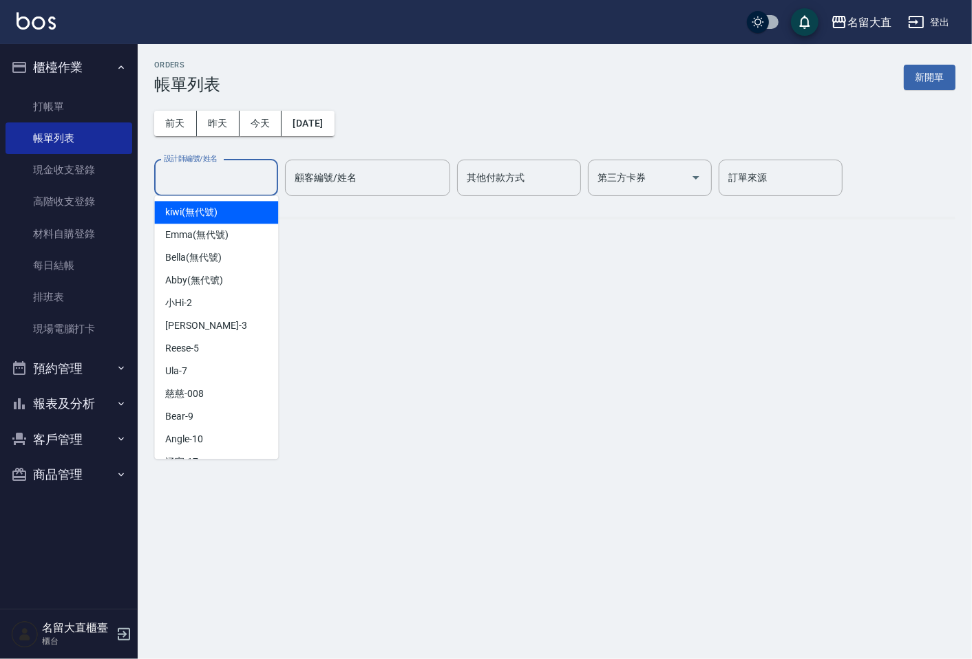
scroll to position [0, 0]
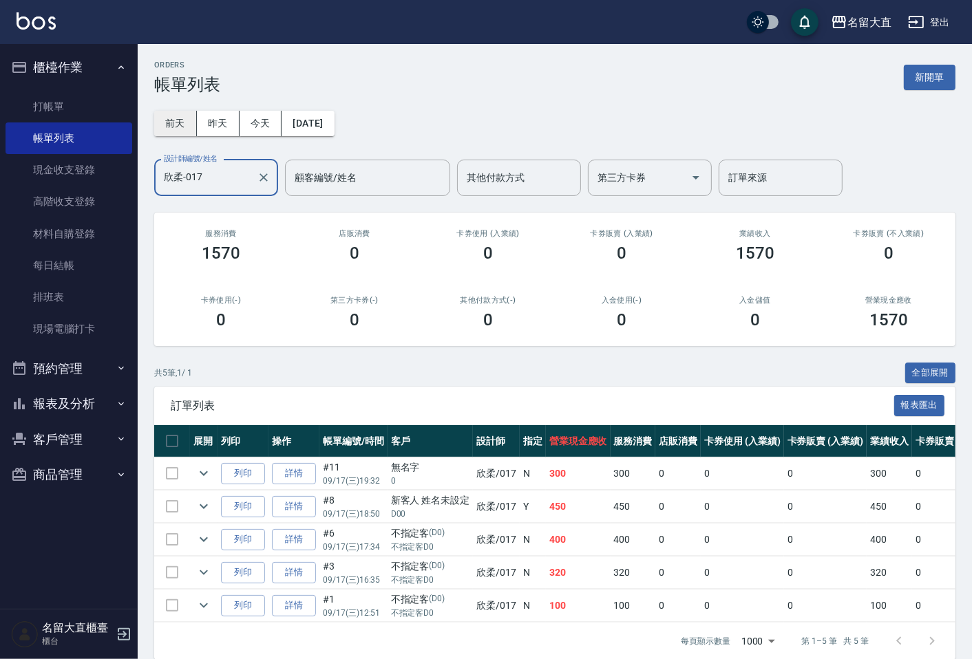
type input "欣柔-017"
click at [190, 117] on button "前天" at bounding box center [175, 123] width 43 height 25
click at [92, 394] on button "報表及分析" at bounding box center [69, 404] width 127 height 36
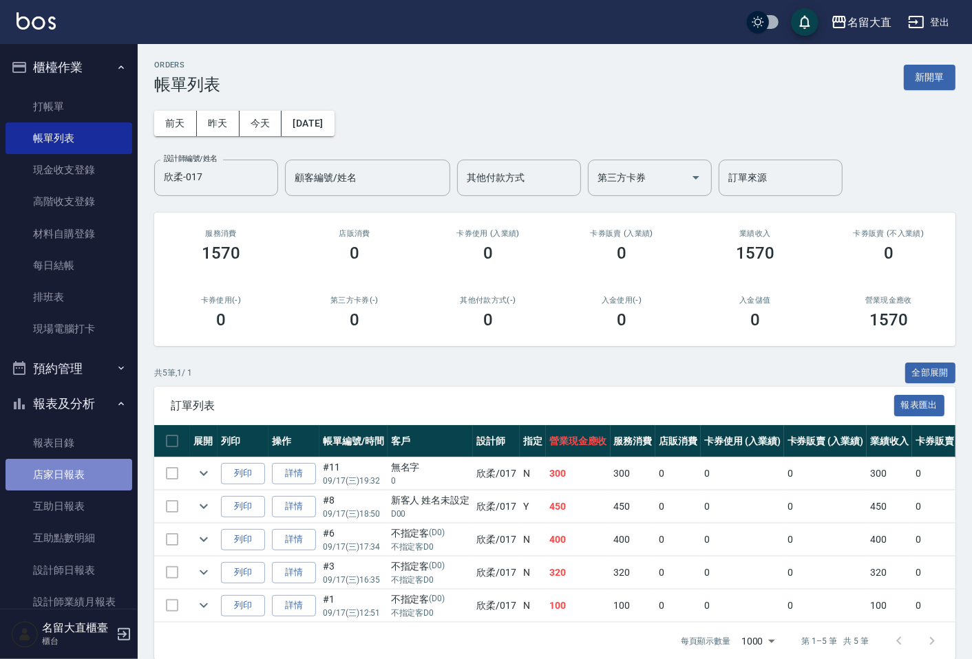
drag, startPoint x: 100, startPoint y: 473, endPoint x: 100, endPoint y: 461, distance: 11.7
click at [100, 472] on link "店家日報表" at bounding box center [69, 475] width 127 height 32
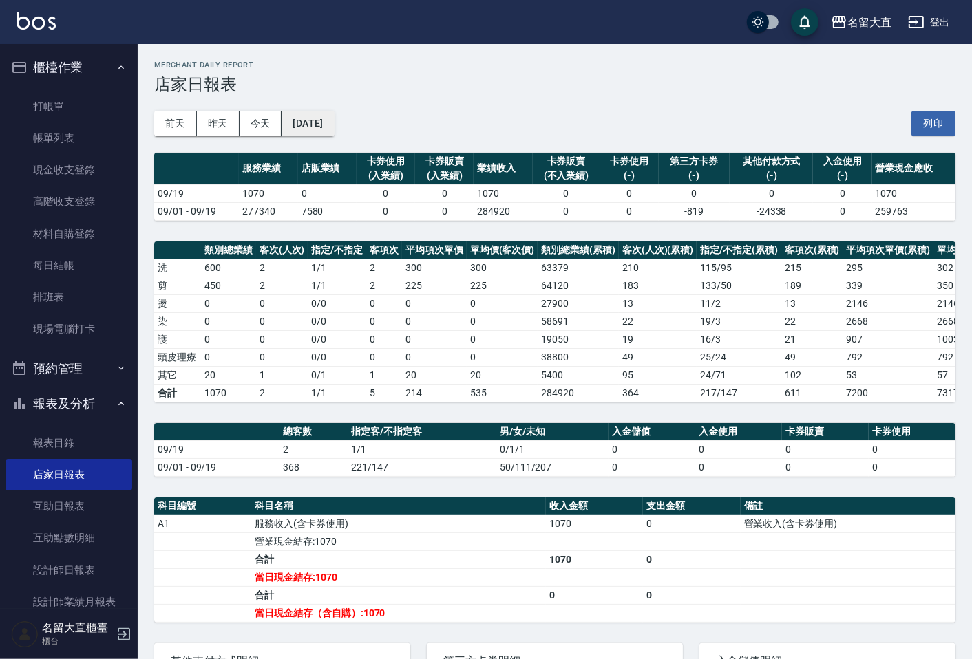
click at [334, 122] on button "[DATE]" at bounding box center [308, 123] width 52 height 25
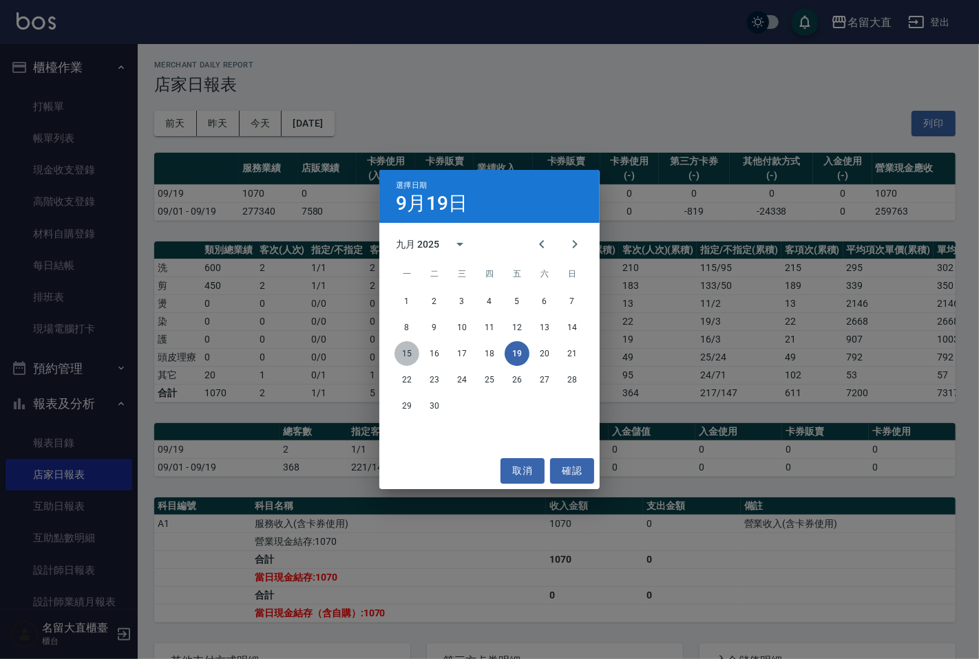
click at [412, 356] on button "15" at bounding box center [406, 353] width 25 height 25
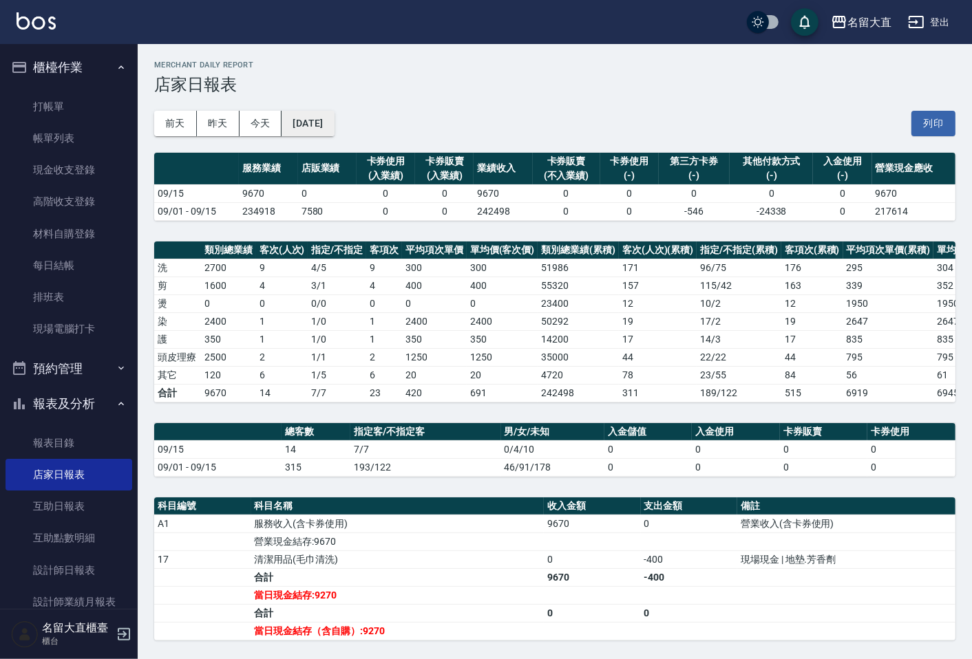
click at [333, 126] on button "[DATE]" at bounding box center [308, 123] width 52 height 25
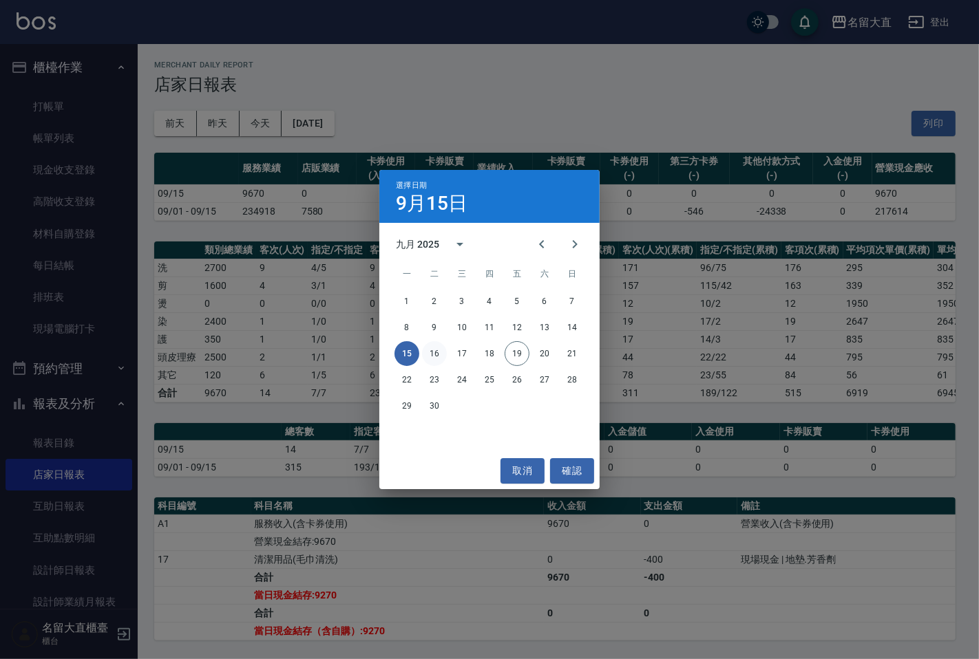
click at [441, 351] on button "16" at bounding box center [434, 353] width 25 height 25
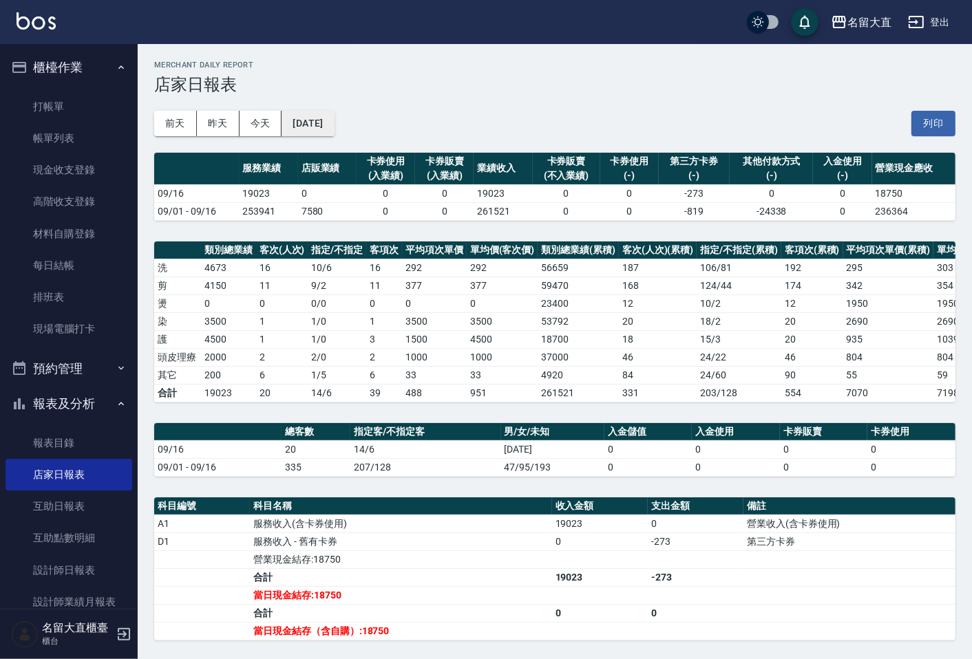
click at [334, 127] on button "[DATE]" at bounding box center [308, 123] width 52 height 25
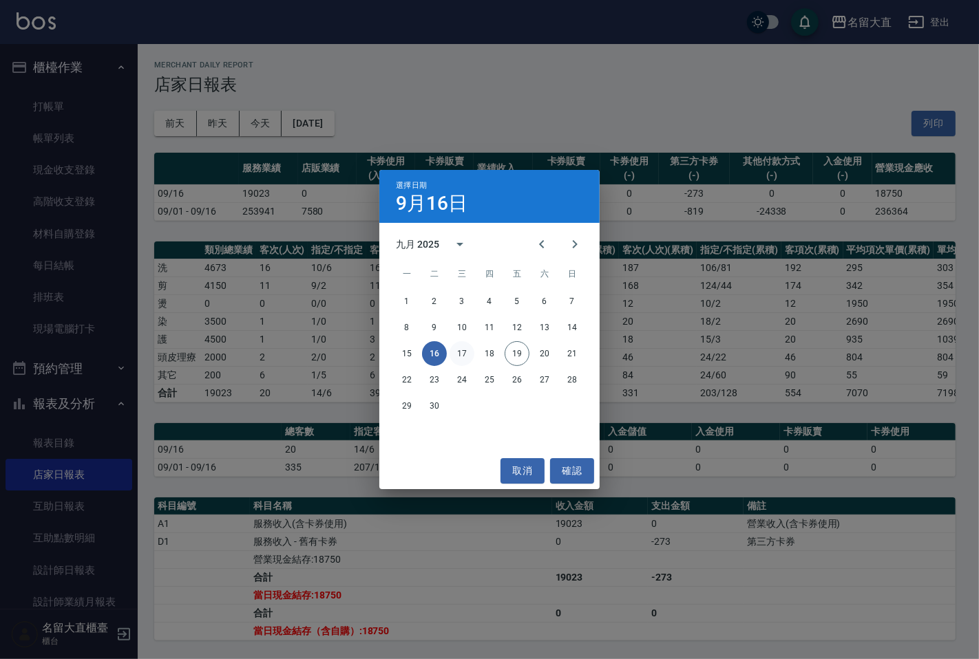
click at [471, 349] on button "17" at bounding box center [461, 353] width 25 height 25
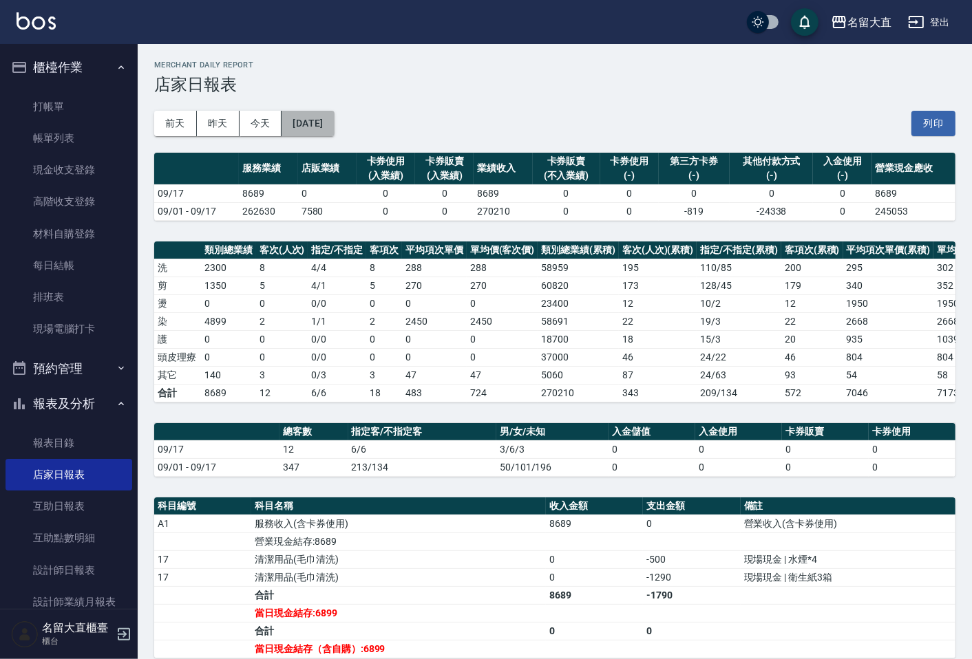
click at [334, 118] on button "[DATE]" at bounding box center [308, 123] width 52 height 25
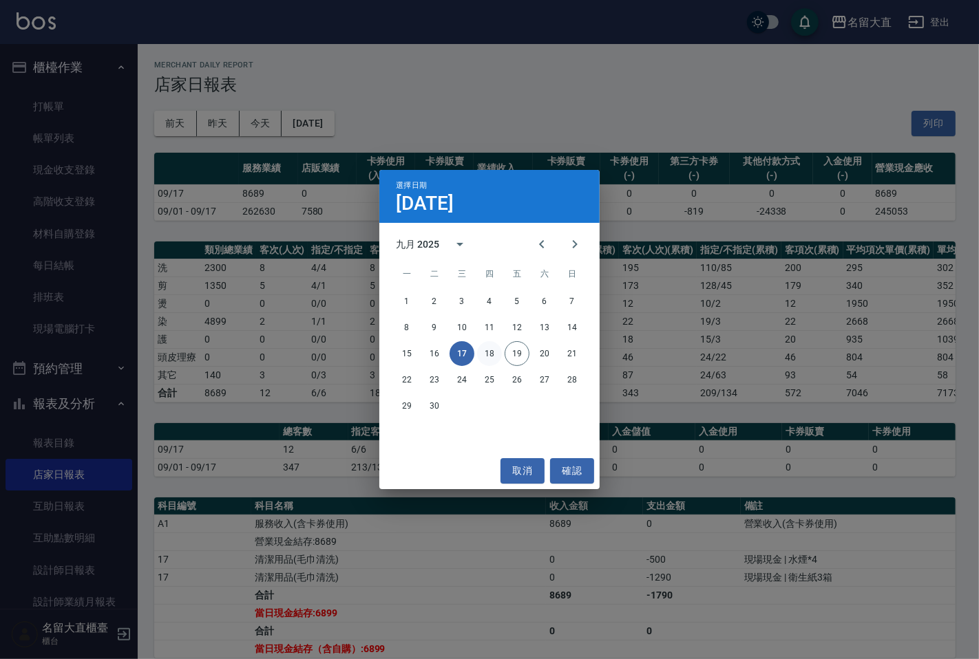
click at [479, 360] on button "18" at bounding box center [489, 353] width 25 height 25
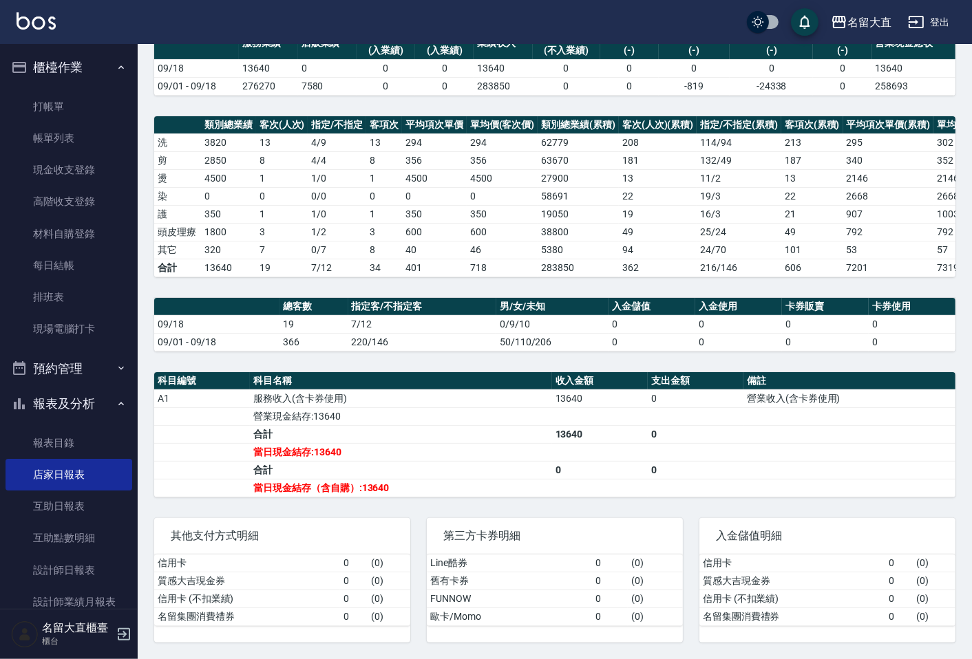
scroll to position [138, 0]
click at [46, 98] on link "打帳單" at bounding box center [69, 107] width 127 height 32
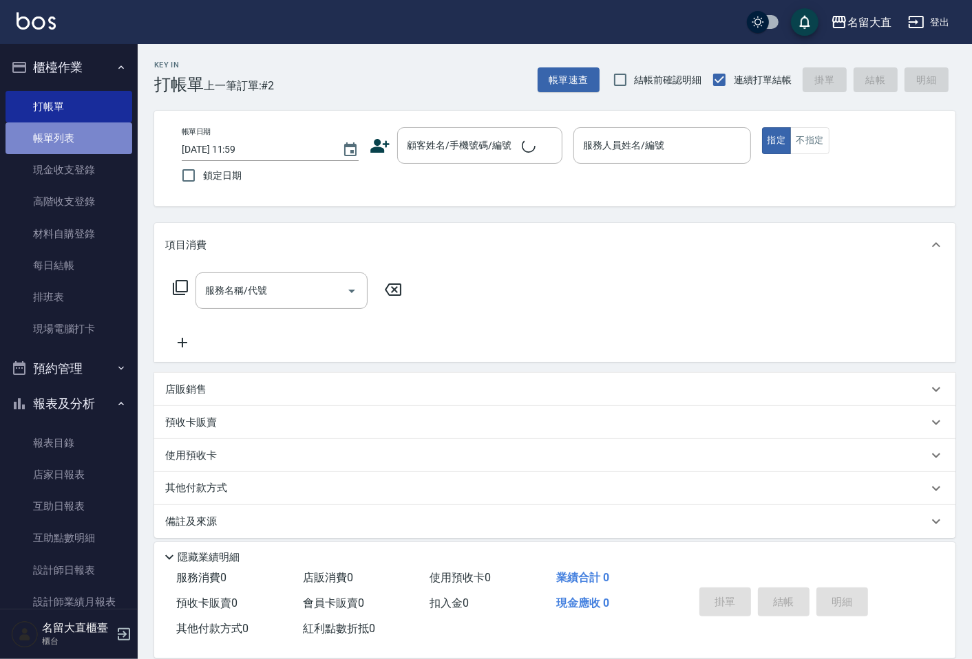
click at [73, 131] on link "帳單列表" at bounding box center [69, 139] width 127 height 32
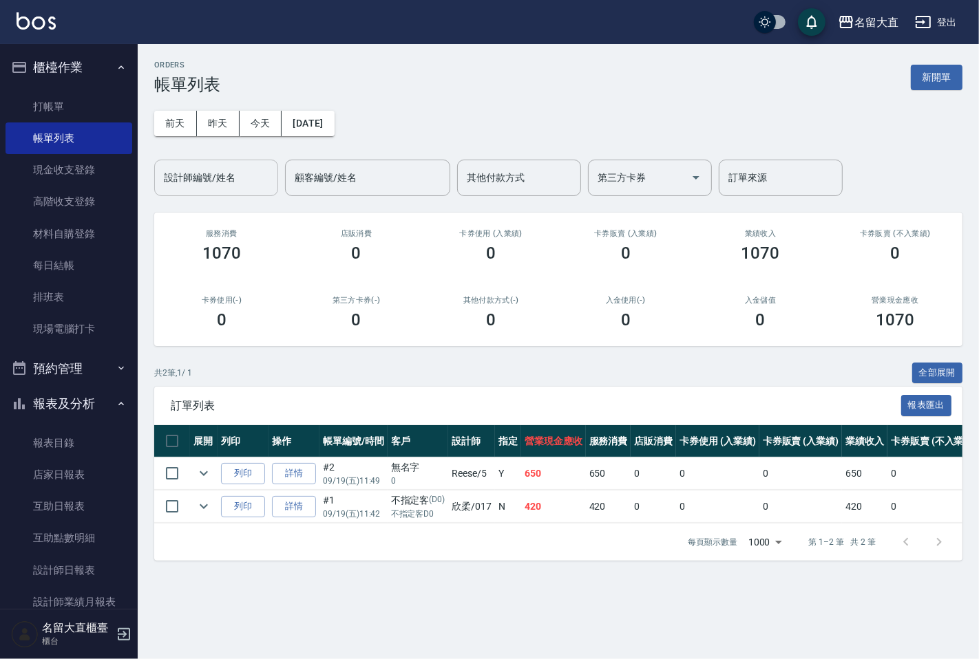
click at [233, 180] on input "設計師編號/姓名" at bounding box center [216, 178] width 112 height 24
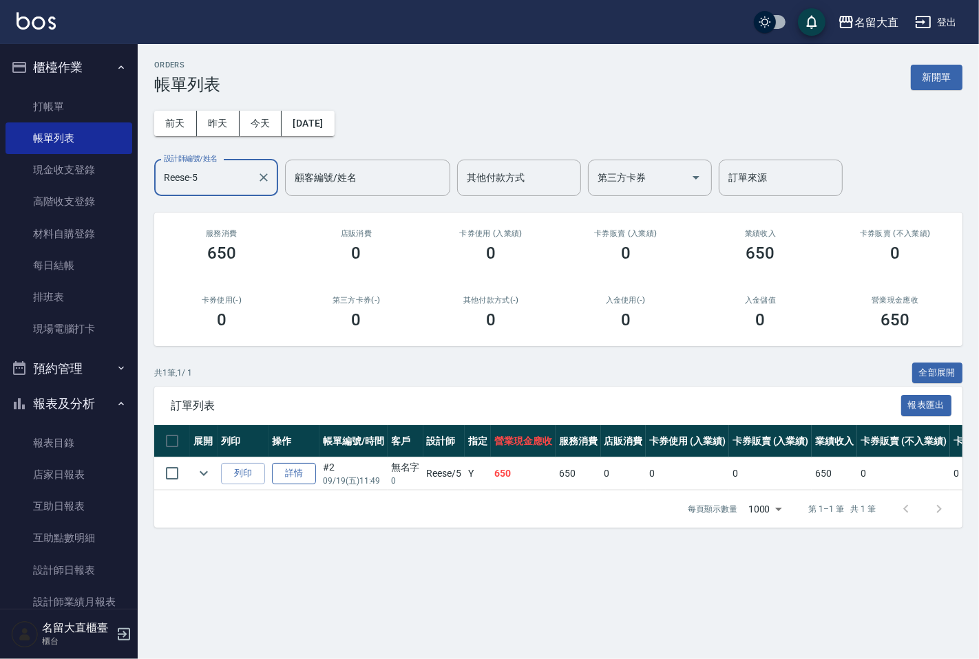
type input "Reese-5"
click at [298, 467] on link "詳情" at bounding box center [294, 473] width 44 height 21
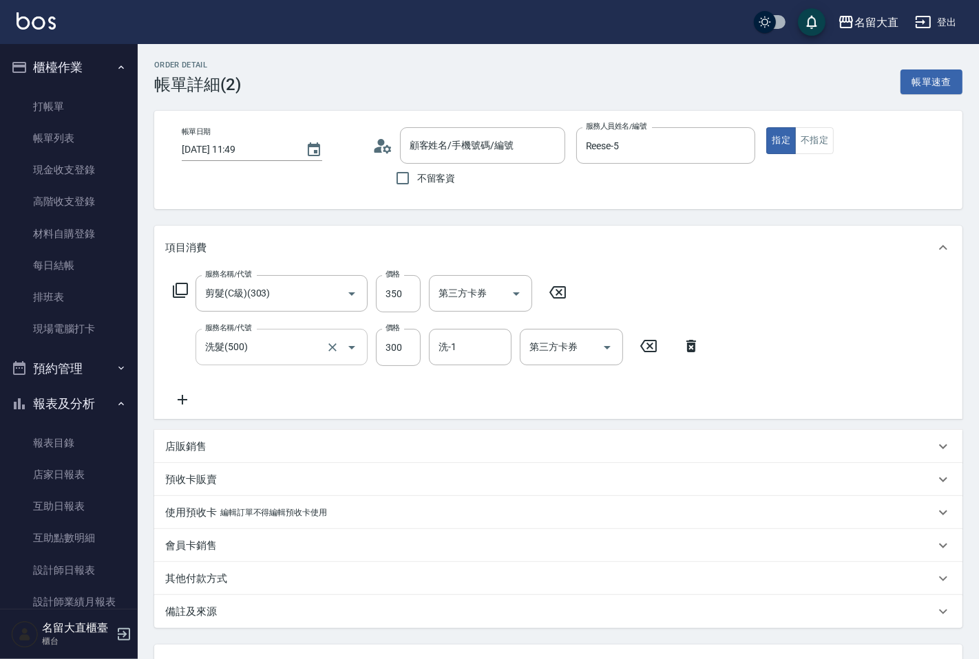
type input "[DATE] 11:49"
type input "Reese-5"
type input "剪髮(C級)(303)"
type input "洗髮(500)"
type input "無名字/ 0 /null"
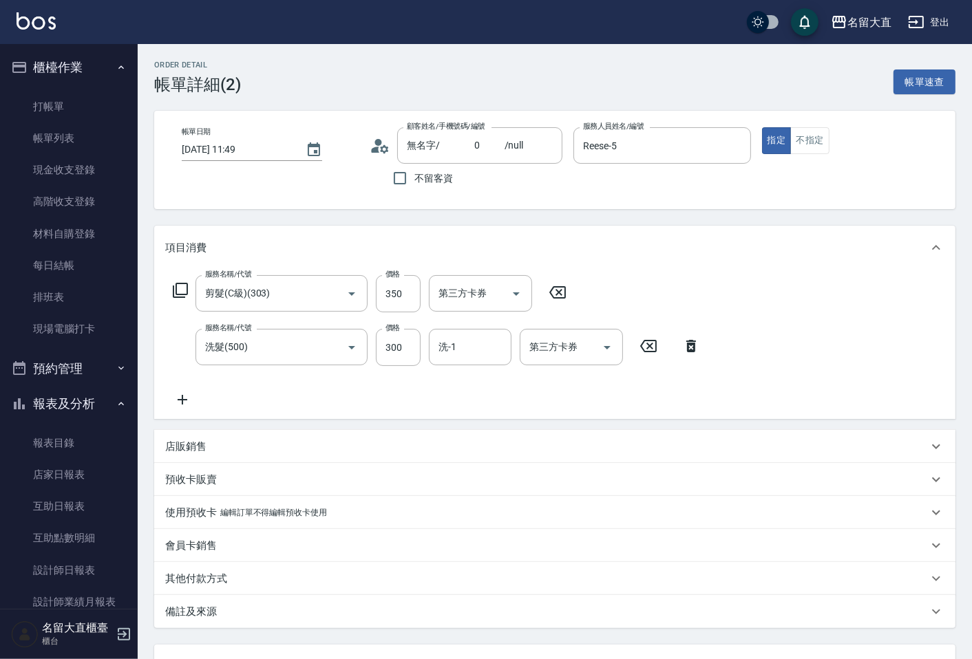
click at [184, 400] on icon at bounding box center [182, 400] width 34 height 17
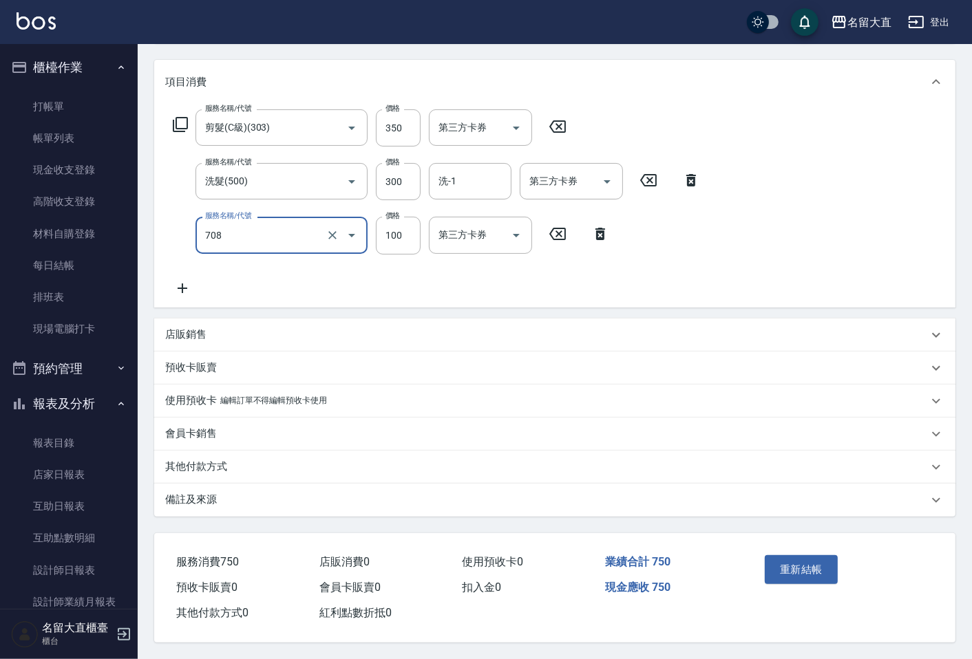
scroll to position [169, 0]
type input "吹捲.造型.包頭(708)"
click at [803, 566] on button "重新結帳" at bounding box center [801, 569] width 73 height 29
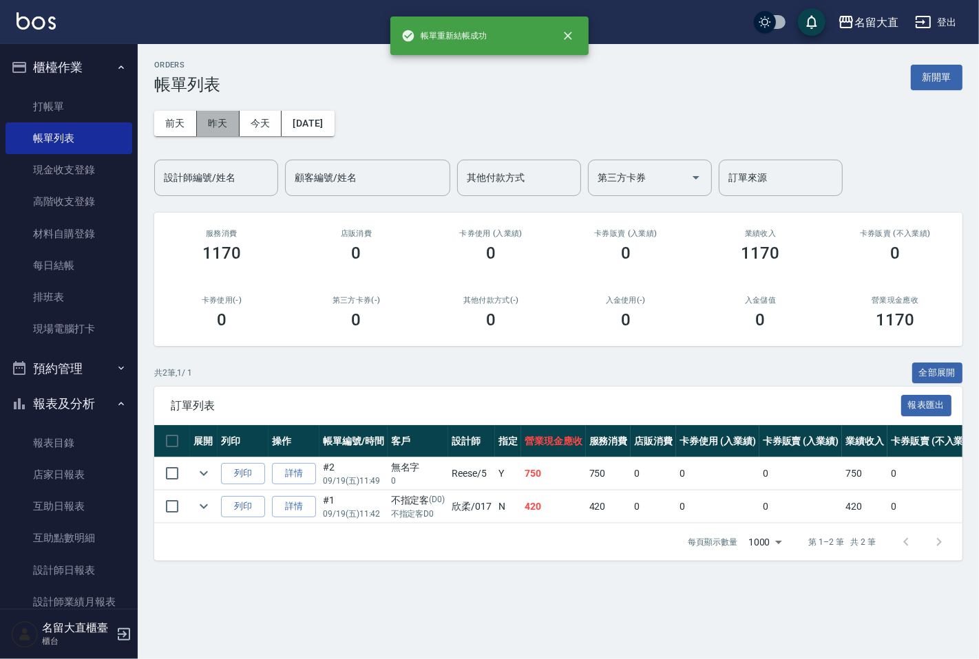
click at [225, 126] on button "昨天" at bounding box center [218, 123] width 43 height 25
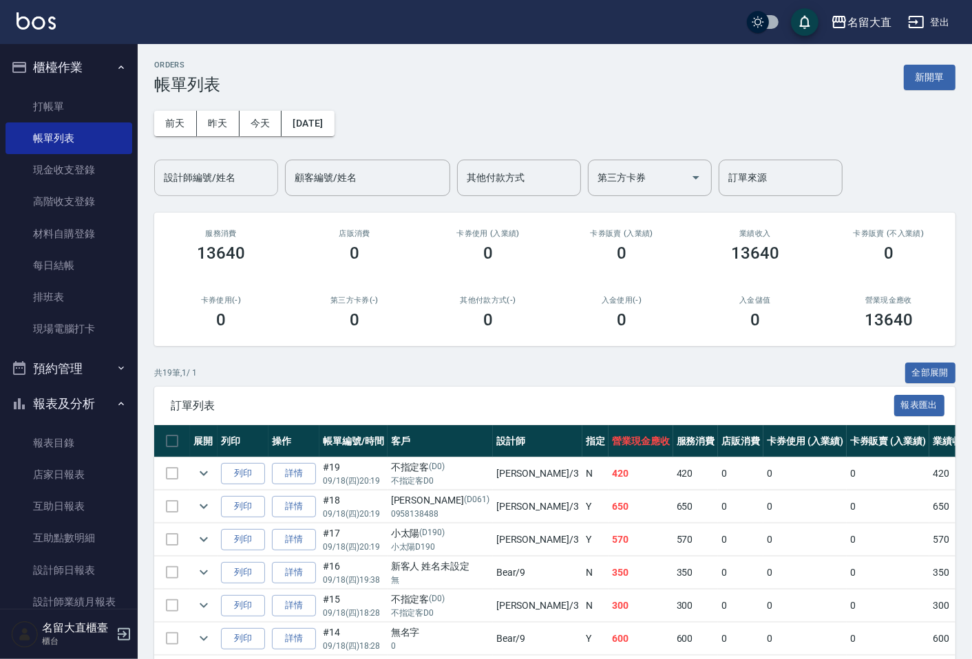
click at [213, 169] on div "設計師編號/姓名 設計師編號/姓名" at bounding box center [216, 178] width 124 height 36
type input "[PERSON_NAME]3"
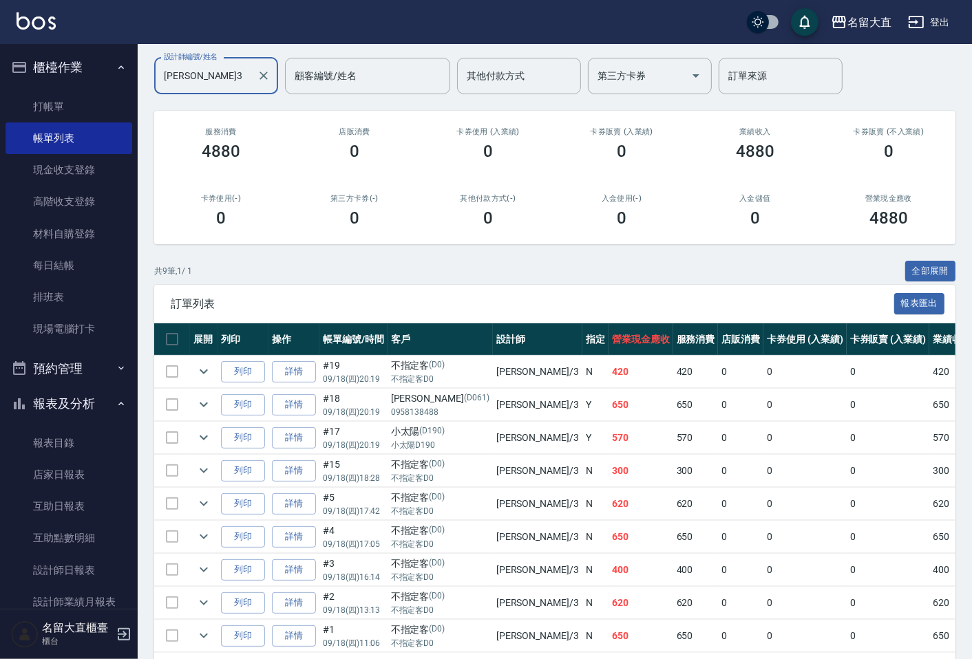
scroll to position [8, 0]
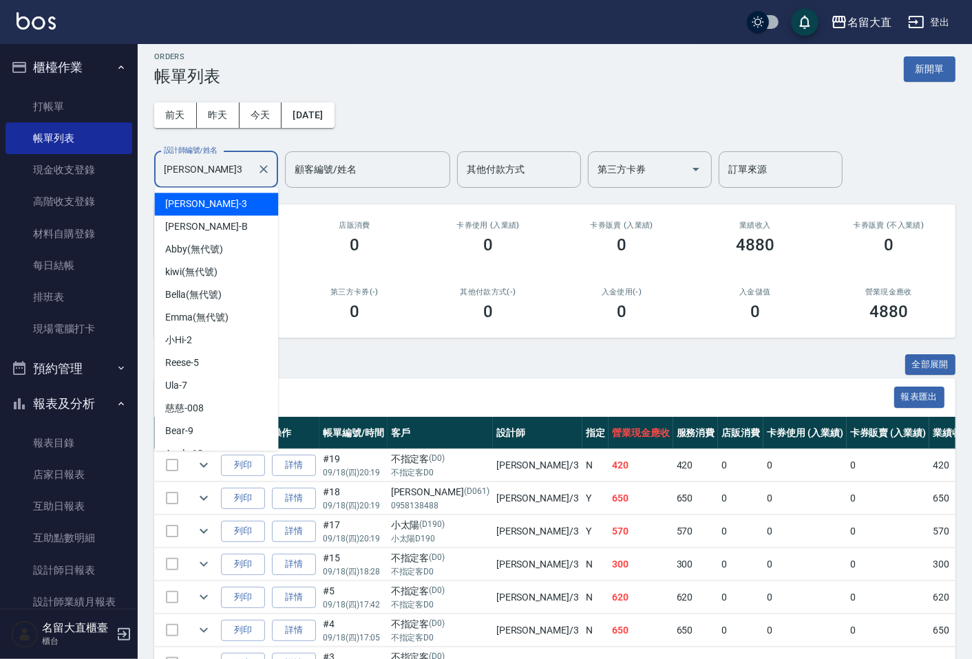
drag, startPoint x: 215, startPoint y: 163, endPoint x: 139, endPoint y: 175, distance: 77.3
click at [139, 175] on div "ORDERS 帳單列表 新開單 [DATE] [DATE] [DATE] [DATE] 設計師編號/姓名 [PERSON_NAME]-3 設計師編號/姓名 顧…" at bounding box center [555, 418] width 834 height 765
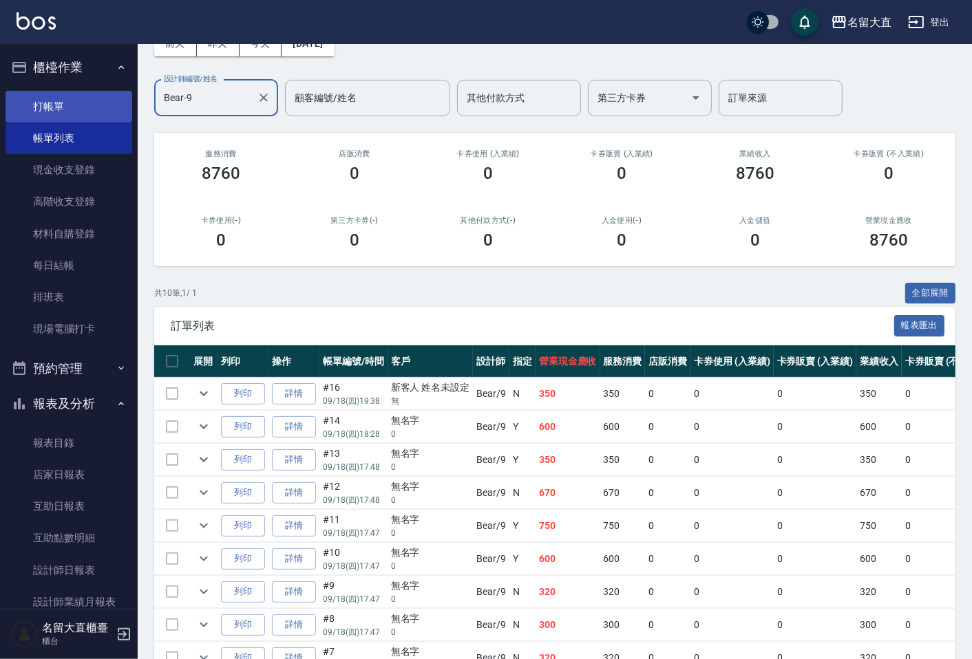
scroll to position [76, 0]
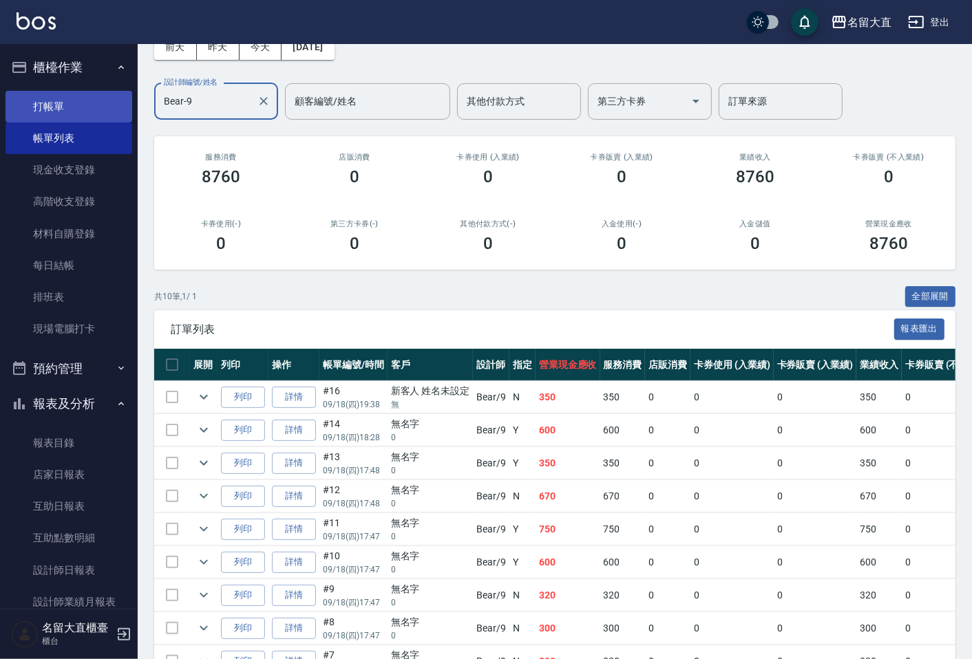
type input "Bear-9"
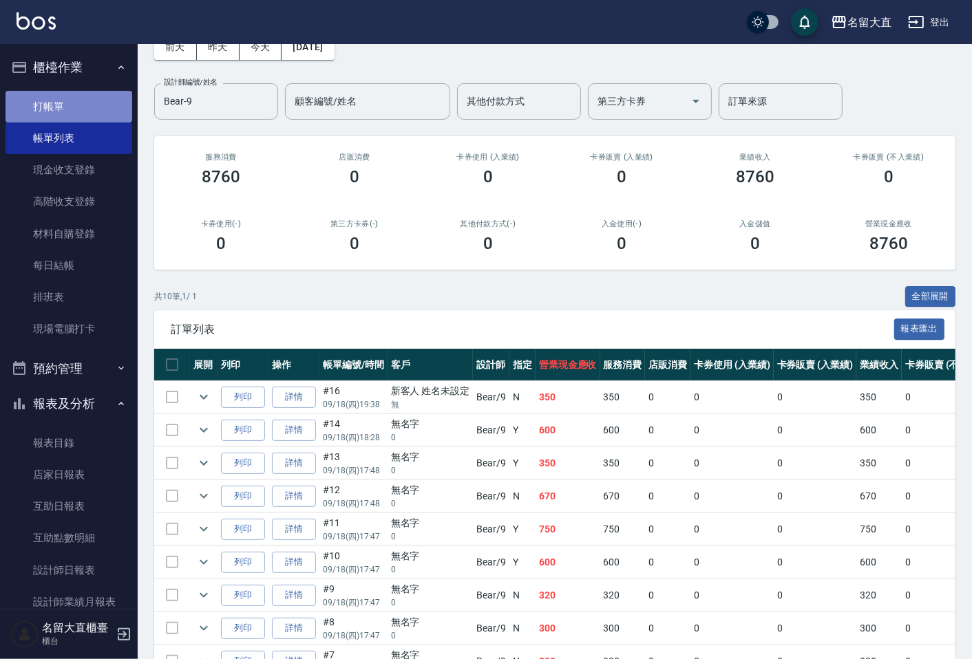
click at [107, 101] on link "打帳單" at bounding box center [69, 107] width 127 height 32
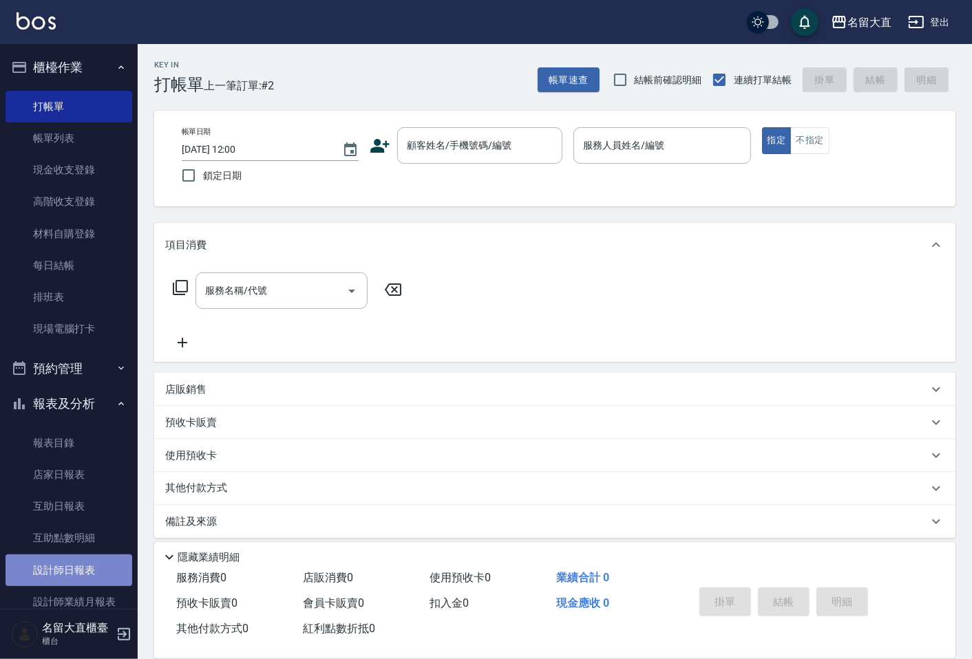
click at [96, 562] on link "設計師日報表" at bounding box center [69, 571] width 127 height 32
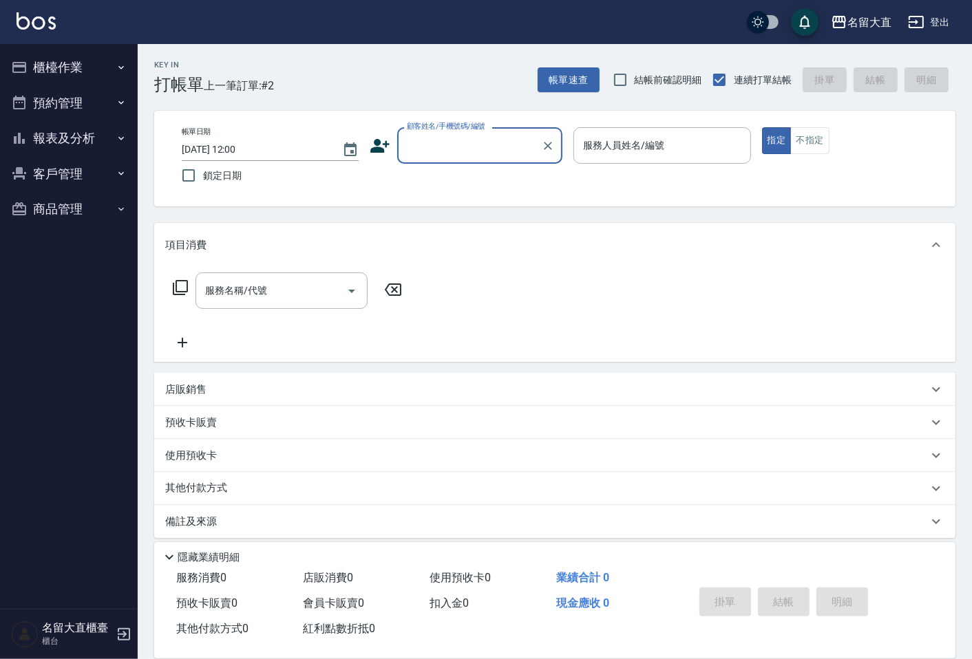
click at [63, 141] on button "報表及分析" at bounding box center [69, 138] width 127 height 36
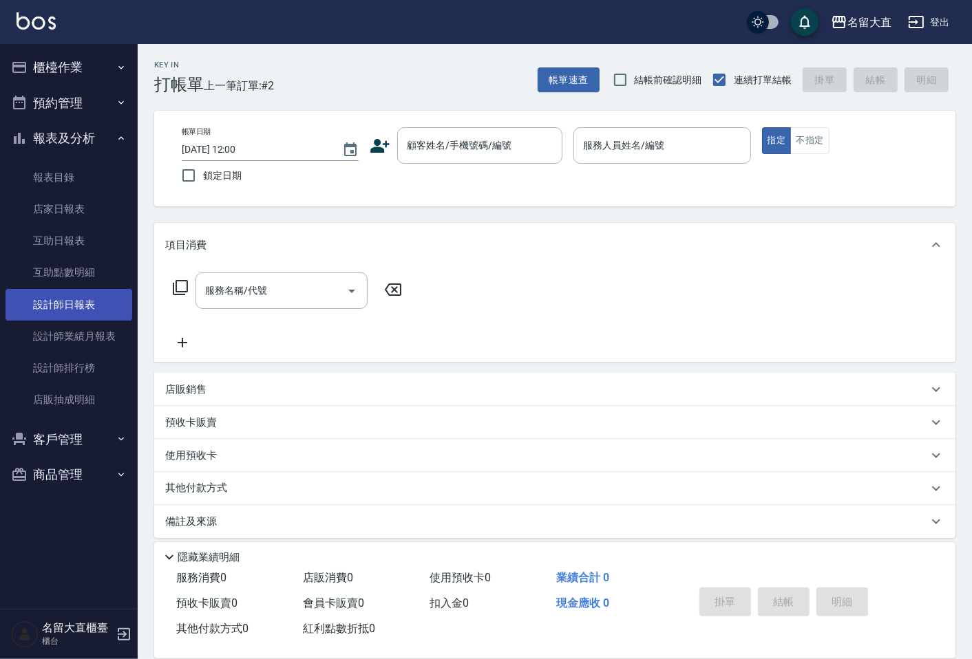
click at [94, 311] on link "設計師日報表" at bounding box center [69, 305] width 127 height 32
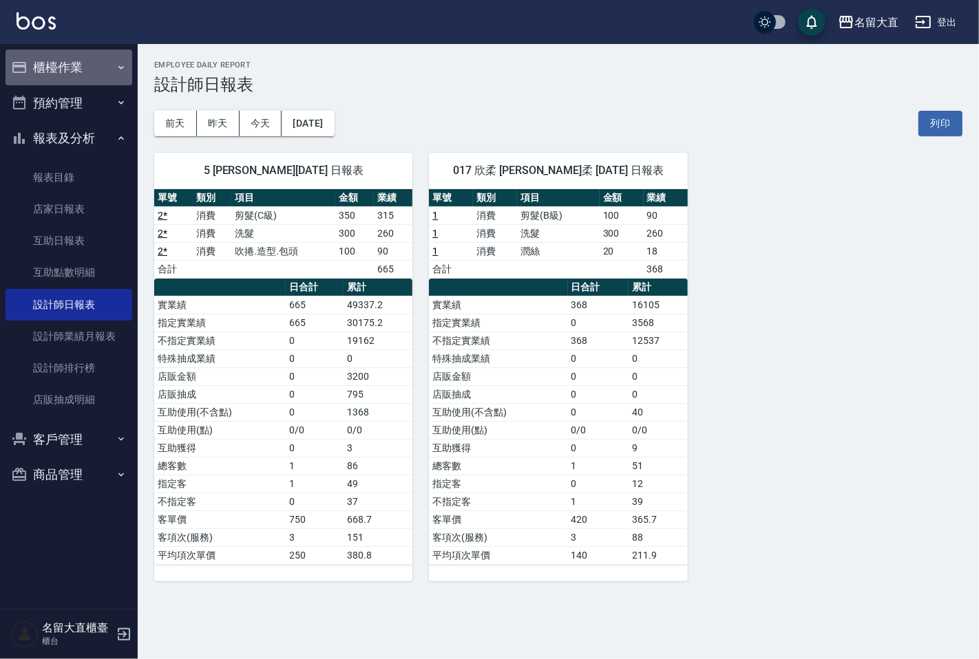
click at [92, 76] on button "櫃檯作業" at bounding box center [69, 68] width 127 height 36
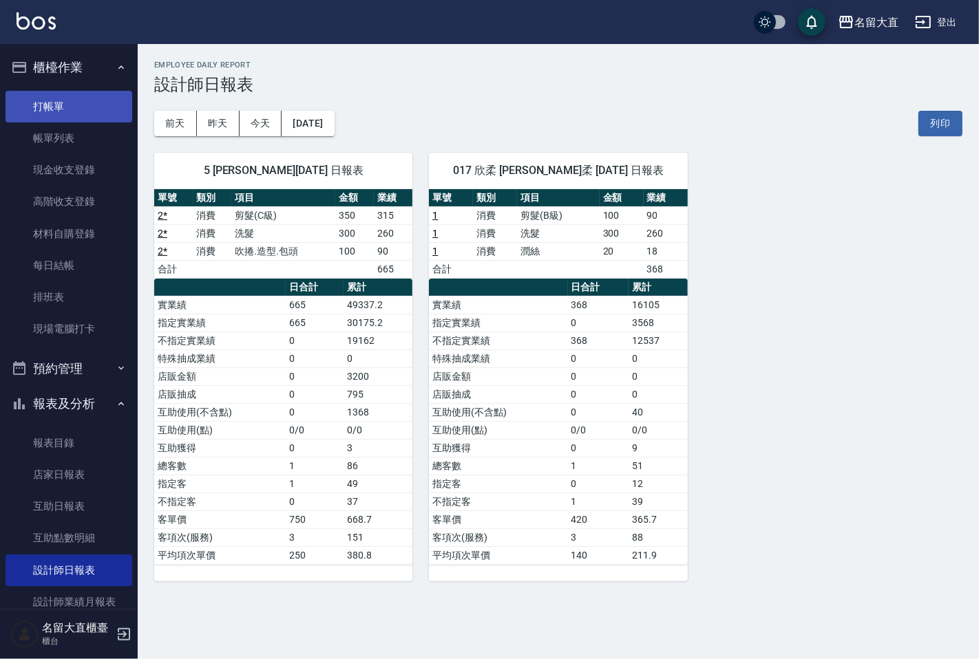
click at [89, 112] on link "打帳單" at bounding box center [69, 107] width 127 height 32
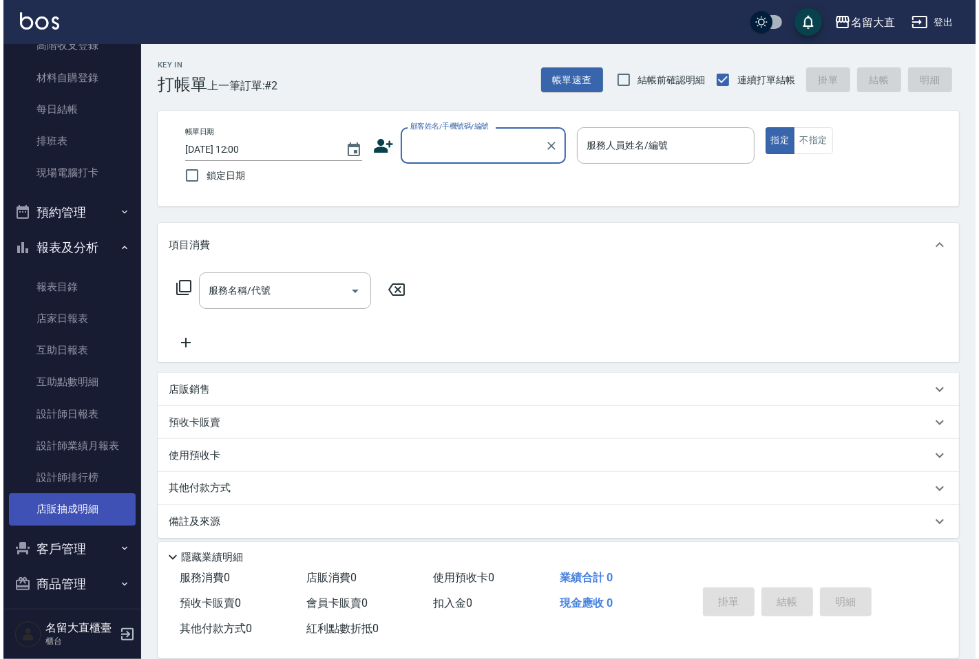
scroll to position [164, 0]
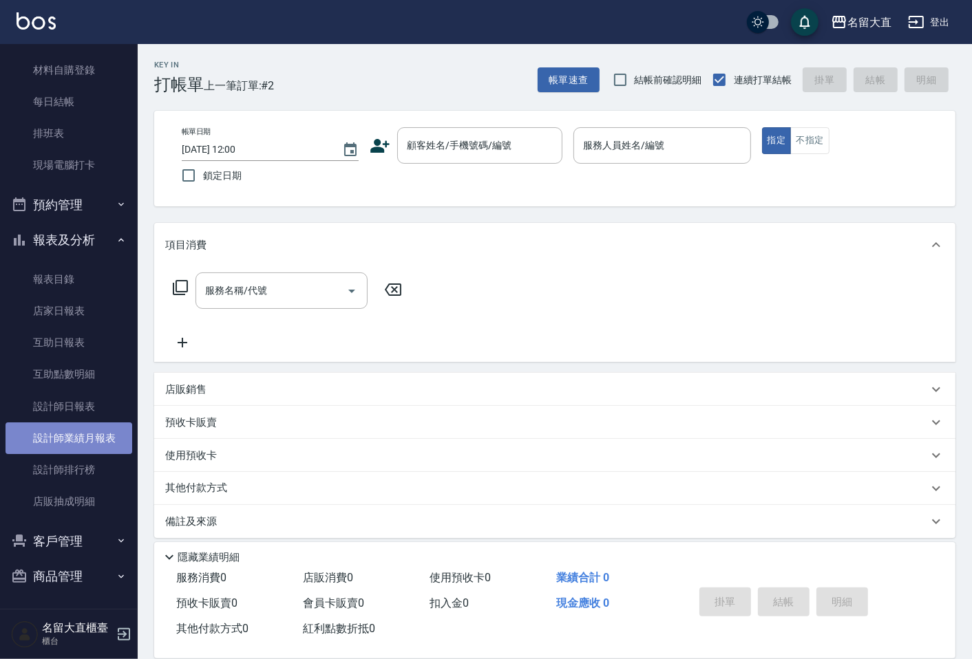
click at [83, 452] on link "設計師業績月報表" at bounding box center [69, 439] width 127 height 32
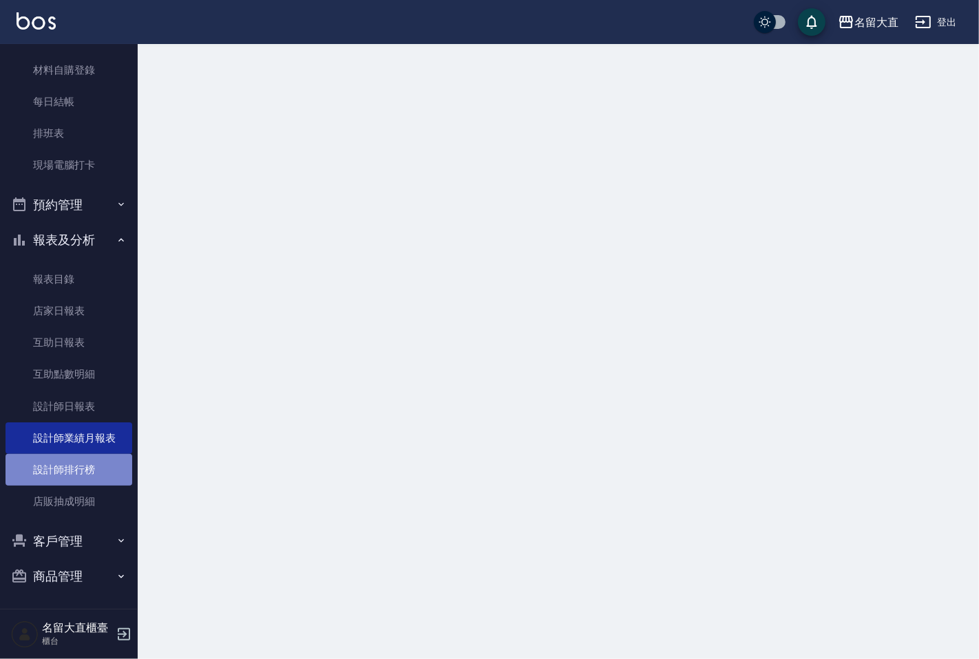
click at [87, 462] on link "設計師排行榜" at bounding box center [69, 470] width 127 height 32
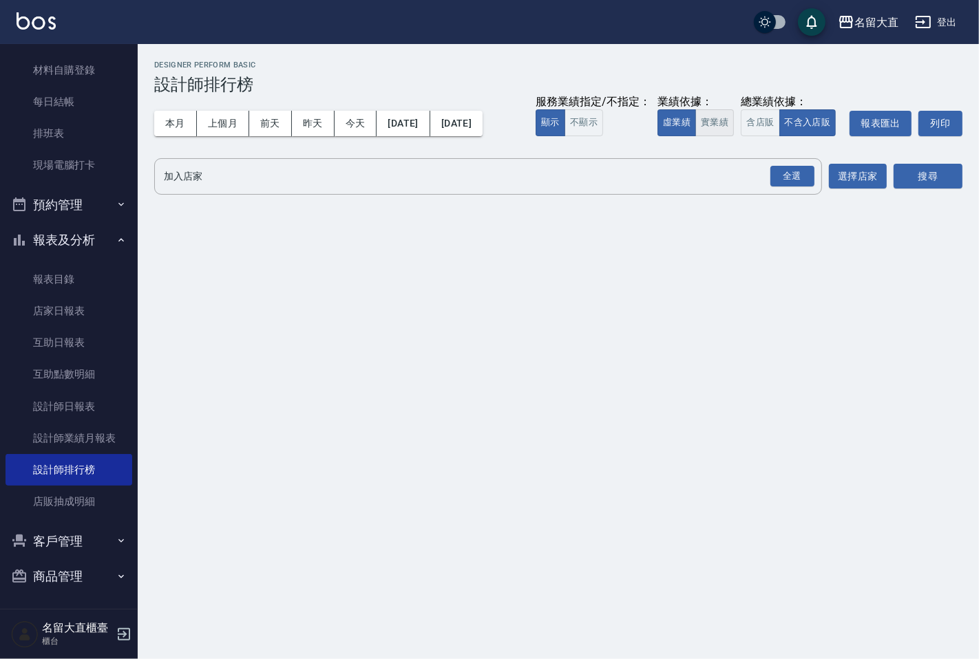
click at [710, 123] on button "實業績" at bounding box center [714, 122] width 39 height 27
click at [664, 165] on input "加入店家" at bounding box center [477, 177] width 635 height 24
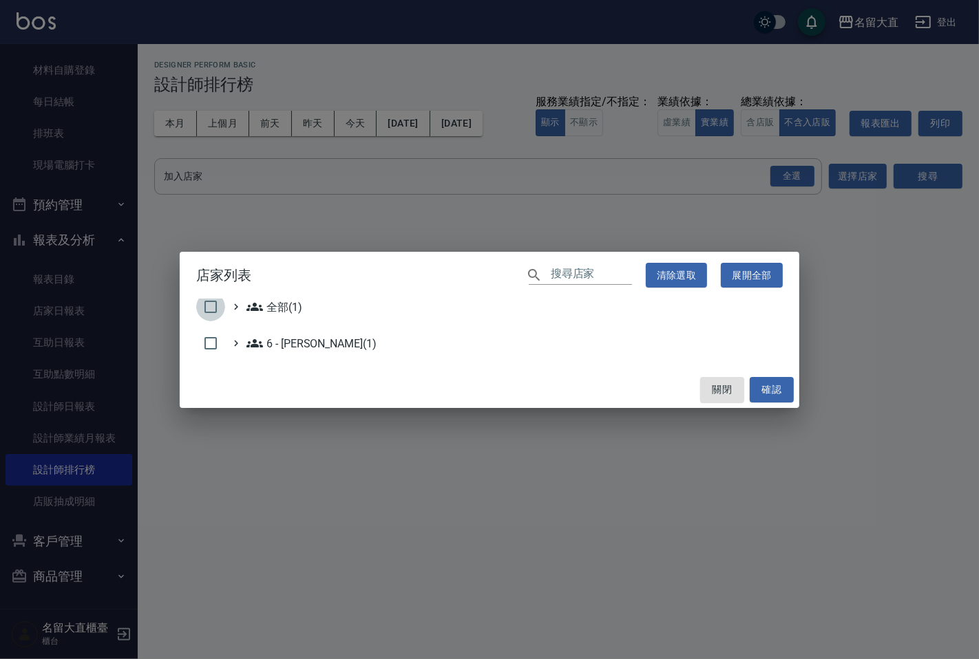
drag, startPoint x: 217, startPoint y: 306, endPoint x: 374, endPoint y: 306, distance: 157.6
click at [219, 306] on input "checkbox" at bounding box center [210, 307] width 29 height 29
checkbox input "true"
click at [775, 392] on button "確認" at bounding box center [772, 389] width 44 height 25
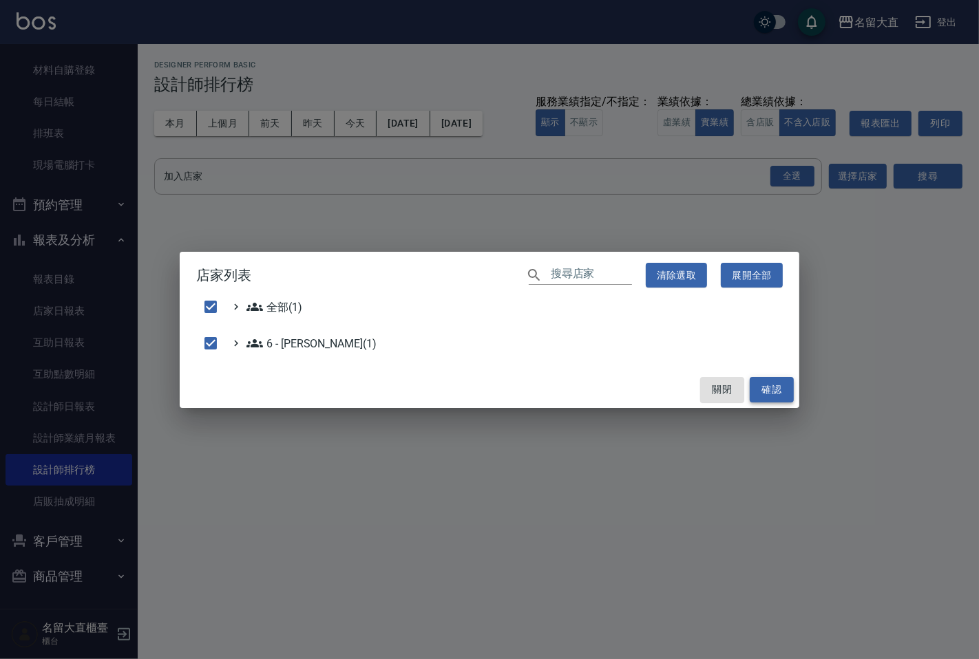
checkbox input "false"
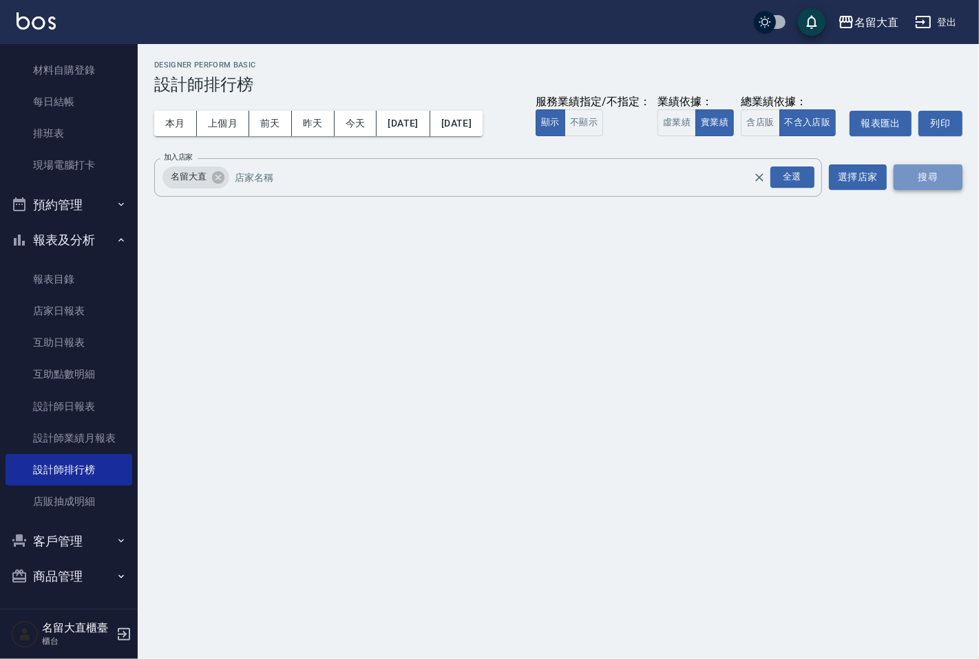
click at [903, 179] on button "搜尋" at bounding box center [927, 177] width 69 height 25
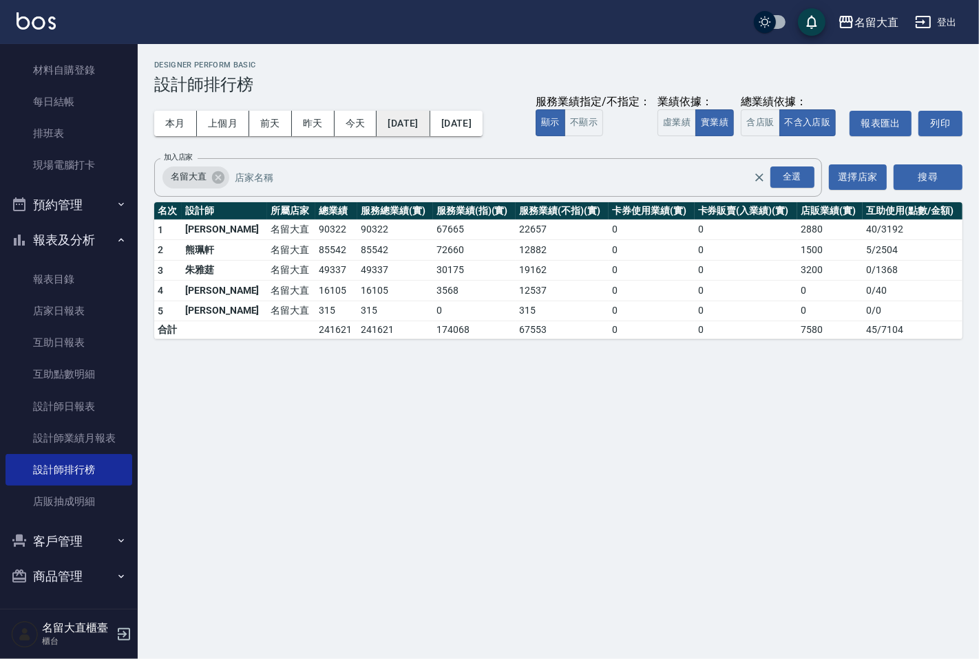
click at [414, 129] on button "2025/09/01" at bounding box center [403, 123] width 53 height 25
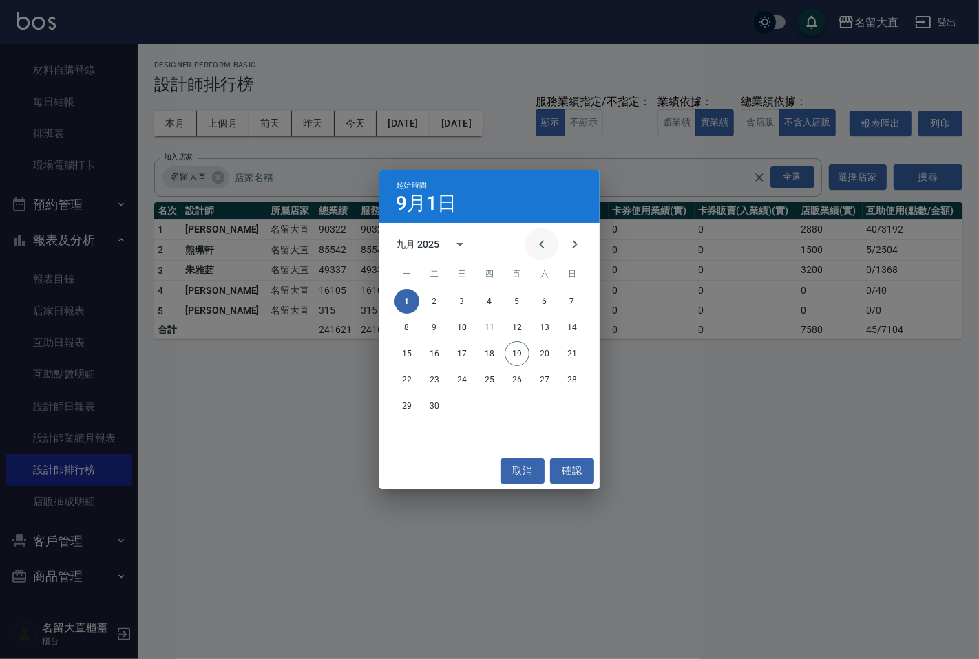
click at [538, 236] on button "Previous month" at bounding box center [541, 244] width 33 height 33
click at [503, 303] on div "1 2 3" at bounding box center [489, 301] width 220 height 25
click at [541, 249] on icon "Previous month" at bounding box center [541, 244] width 17 height 17
click at [566, 248] on icon "Next month" at bounding box center [574, 244] width 17 height 17
click at [522, 297] on button "1" at bounding box center [517, 301] width 25 height 25
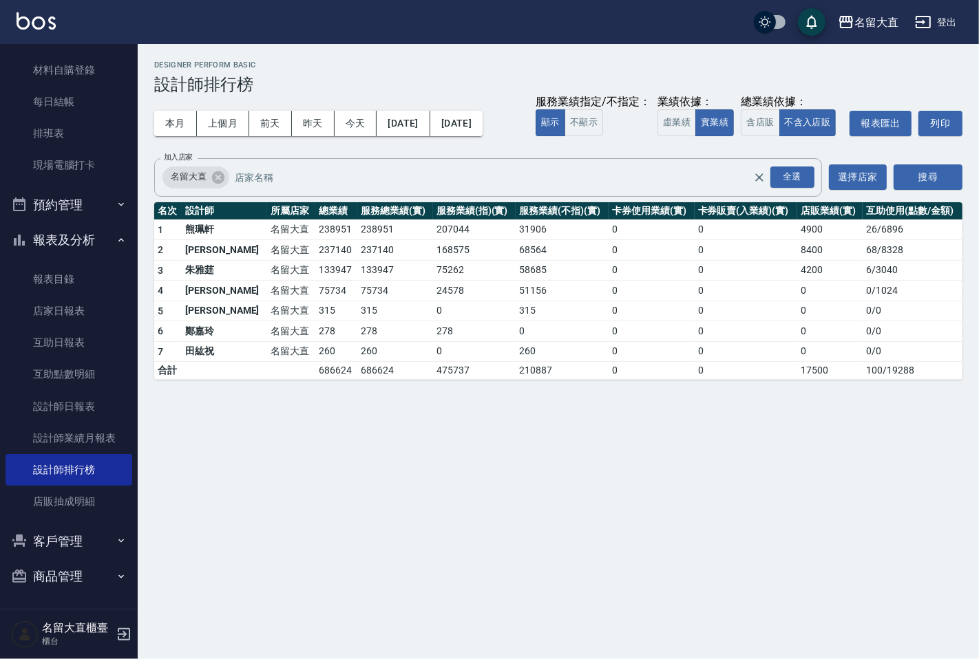
click at [484, 136] on div "本月 上個月 前天 昨天 今天 2025/08/01 2025/09/19 服務業績指定/不指定： 顯示 不顯示 業績依據： 虛業績 實業績 總業績依據： 含…" at bounding box center [558, 123] width 808 height 59
click at [483, 125] on button "[DATE]" at bounding box center [456, 123] width 52 height 25
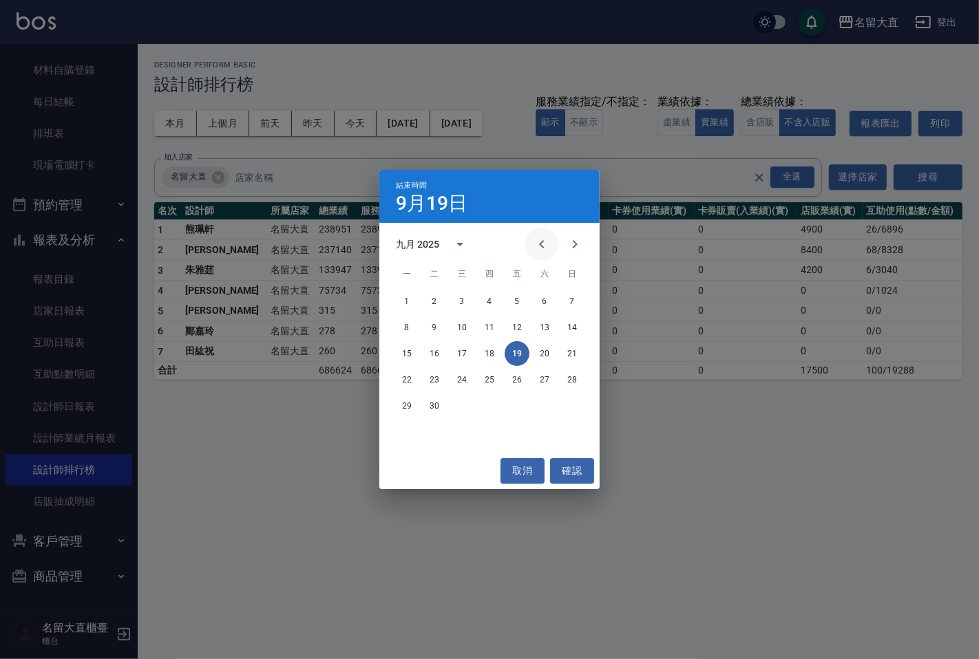
click at [547, 242] on icon "Previous month" at bounding box center [541, 244] width 17 height 17
click at [438, 382] on button "19" at bounding box center [434, 380] width 25 height 25
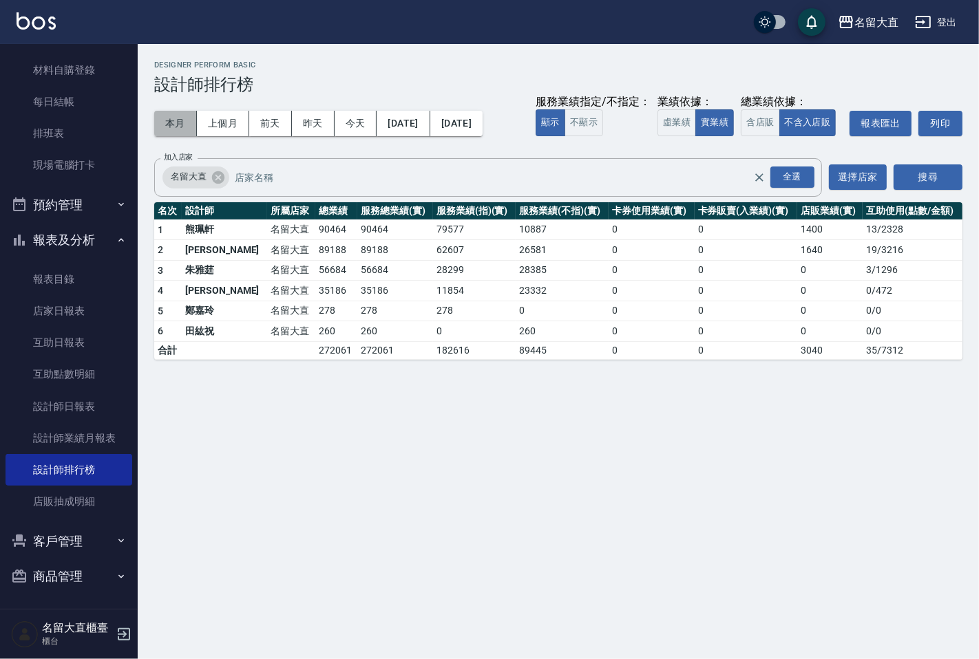
click at [172, 125] on button "本月" at bounding box center [175, 123] width 43 height 25
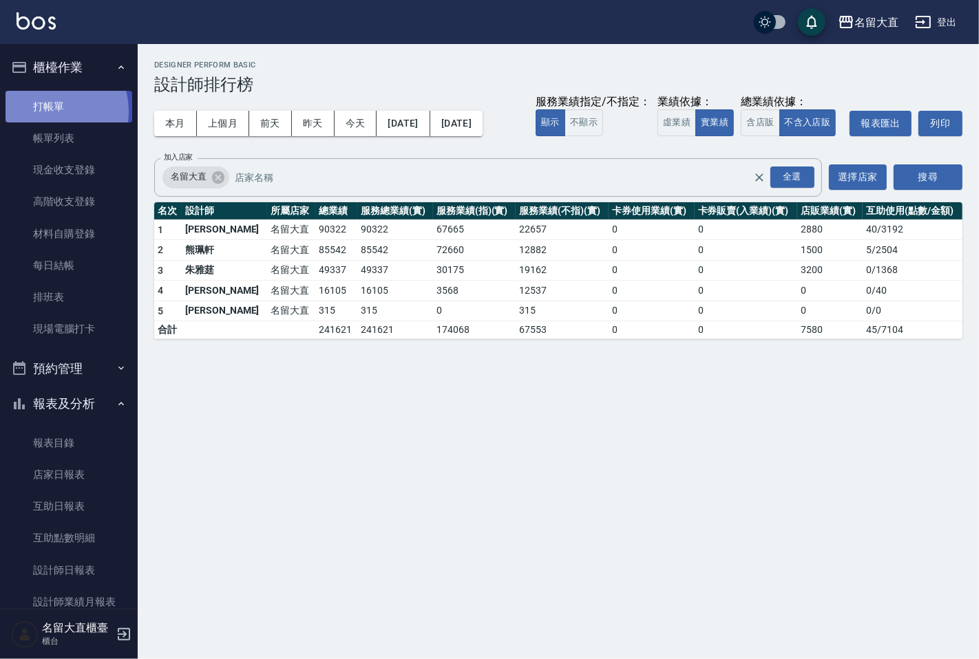
click at [51, 111] on link "打帳單" at bounding box center [69, 107] width 127 height 32
